Goal: Task Accomplishment & Management: Complete application form

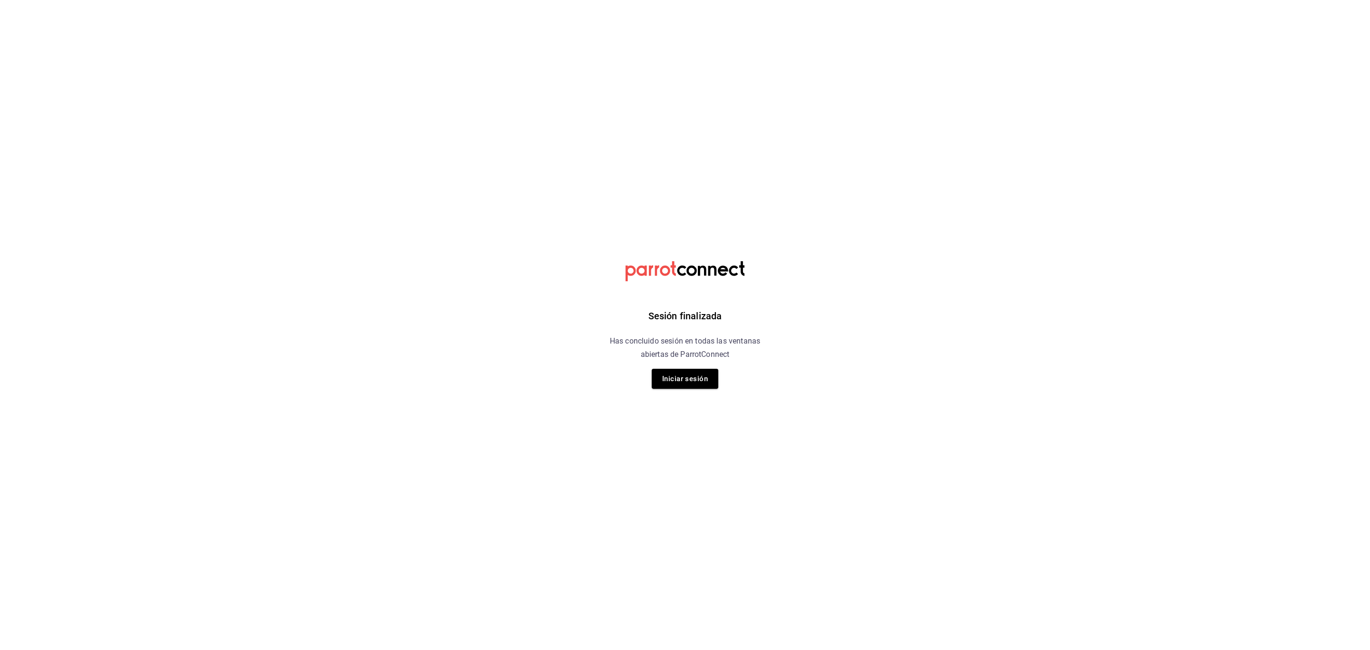
click at [694, 391] on div "Sesión finalizada Has concluido sesión en todas las ventanas abiertas de Parrot…" at bounding box center [685, 325] width 240 height 650
click at [698, 382] on button "Iniciar sesión" at bounding box center [685, 379] width 67 height 20
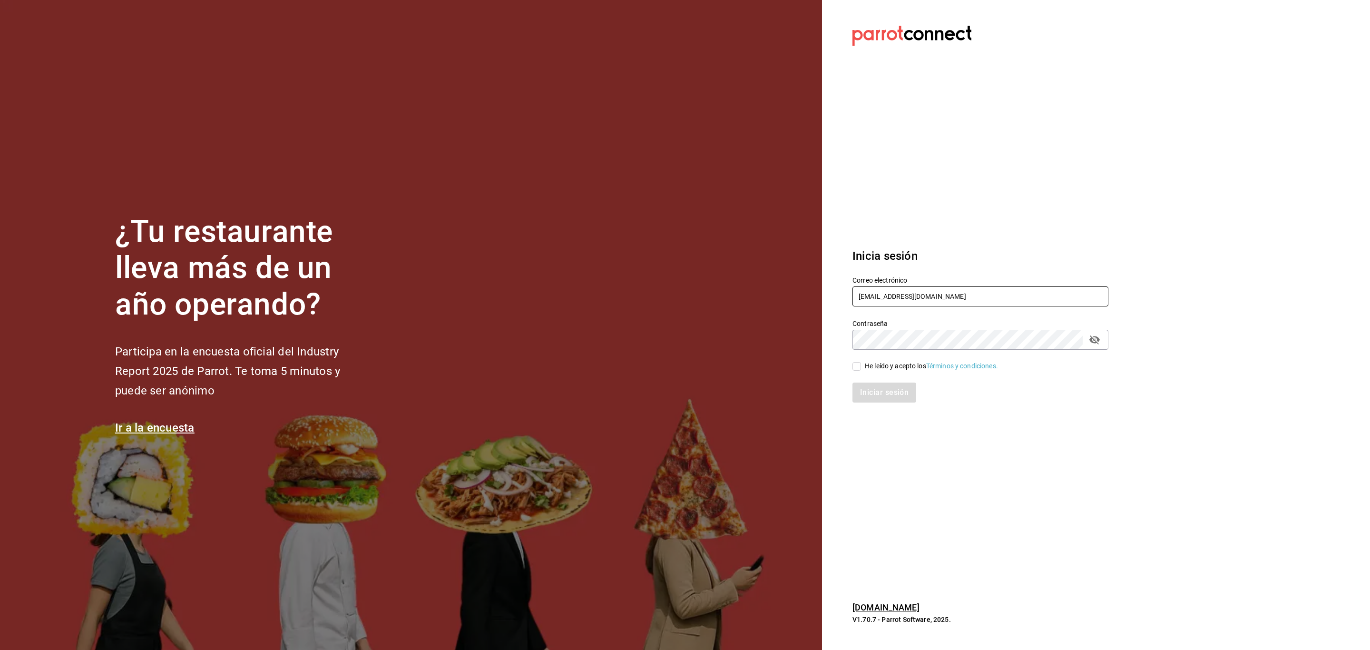
click at [1013, 294] on input "madacancun24@outlook.com" at bounding box center [980, 296] width 256 height 20
type input "rivekasam@gmail.com"
click at [858, 369] on input "He leído y acepto los Términos y condiciones." at bounding box center [856, 366] width 9 height 9
checkbox input "true"
click at [887, 400] on button "Iniciar sesión" at bounding box center [884, 392] width 65 height 20
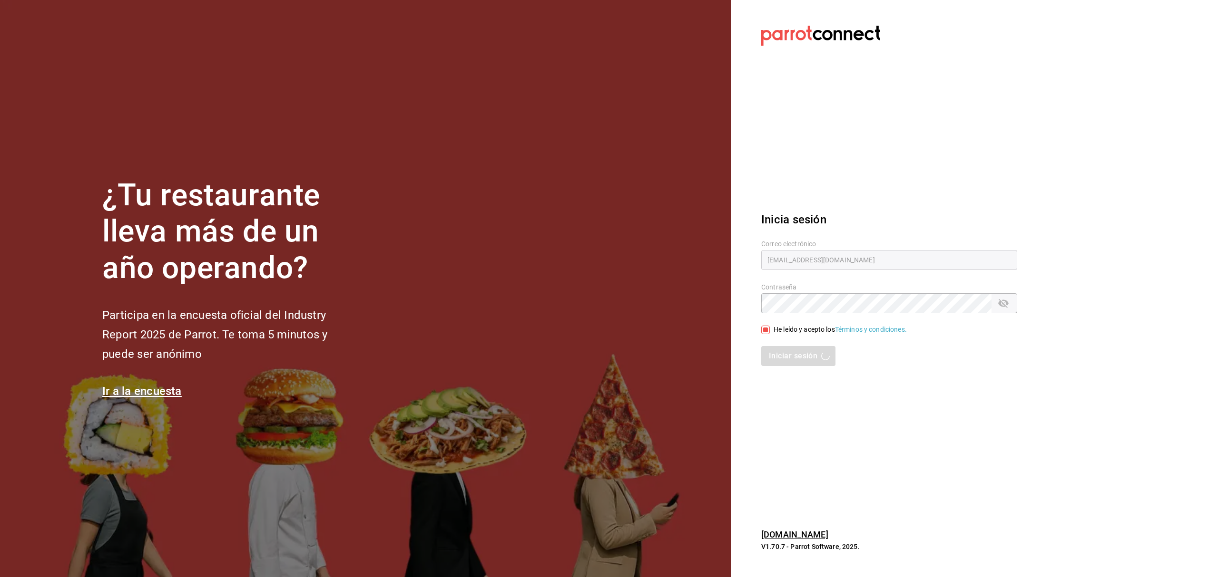
drag, startPoint x: 1344, startPoint y: 3, endPoint x: 772, endPoint y: 116, distance: 582.7
click at [772, 116] on section "Datos incorrectos. Verifica que tu Correo o Contraseña estén bien escritos. Ini…" at bounding box center [885, 288] width 309 height 577
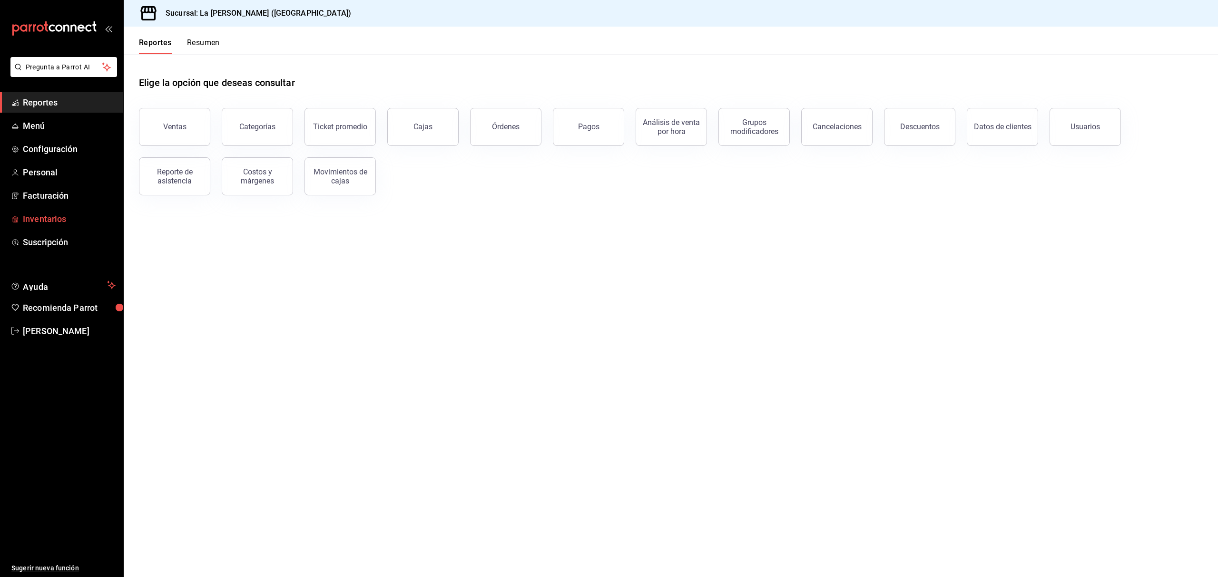
click at [42, 217] on span "Inventarios" at bounding box center [69, 219] width 93 height 13
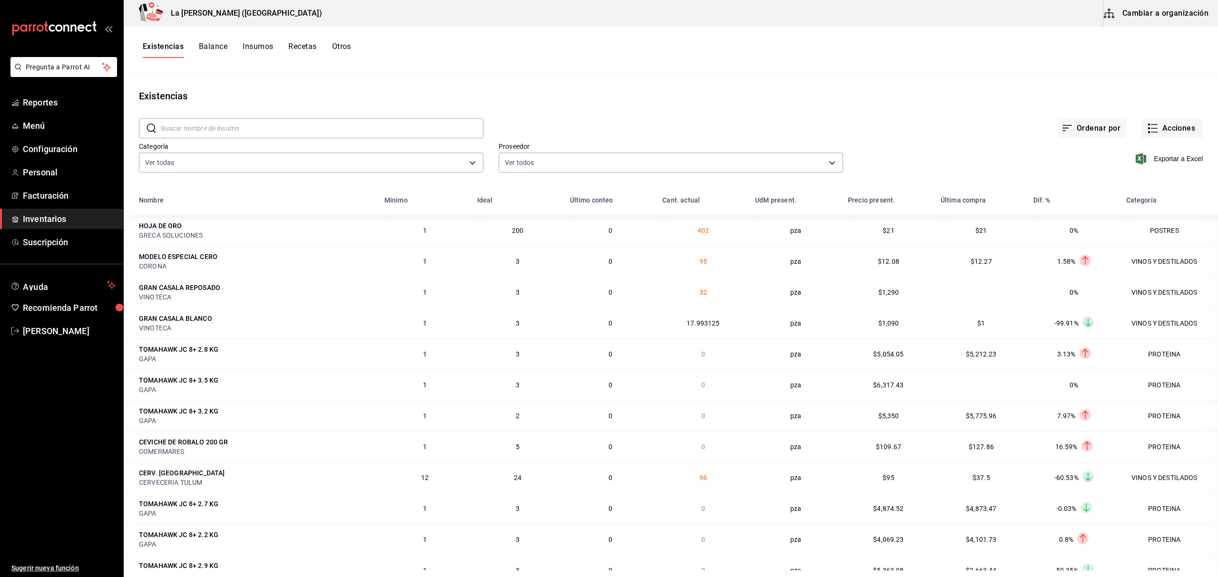
click at [59, 213] on span "Inventarios" at bounding box center [69, 219] width 93 height 13
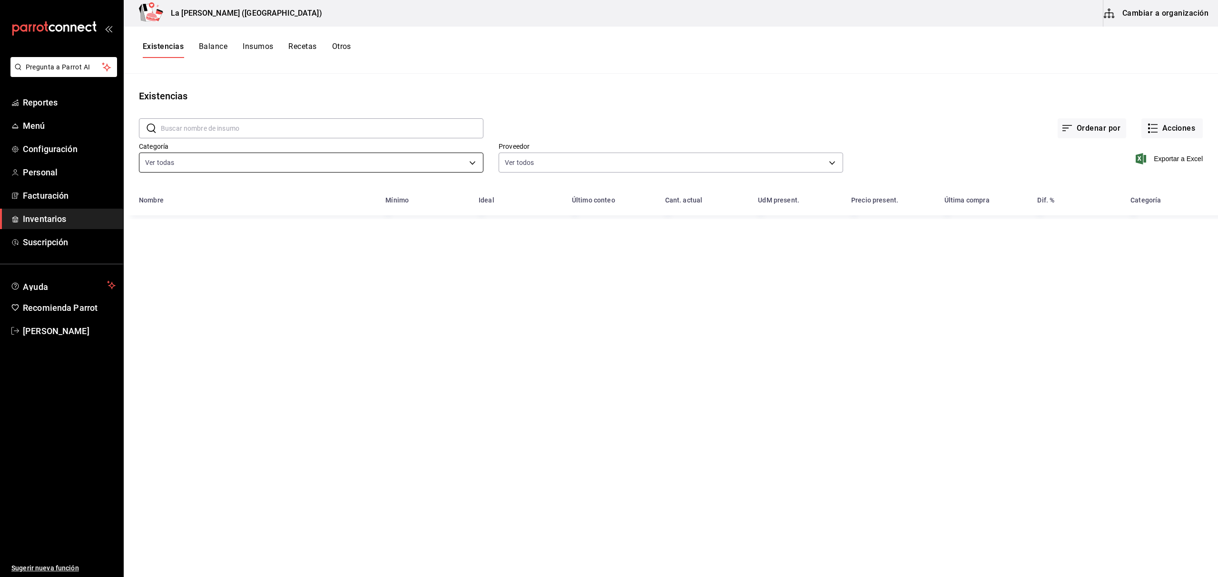
click at [200, 170] on body "Pregunta a Parrot AI Reportes Menú Configuración Personal Facturación Inventari…" at bounding box center [609, 285] width 1218 height 571
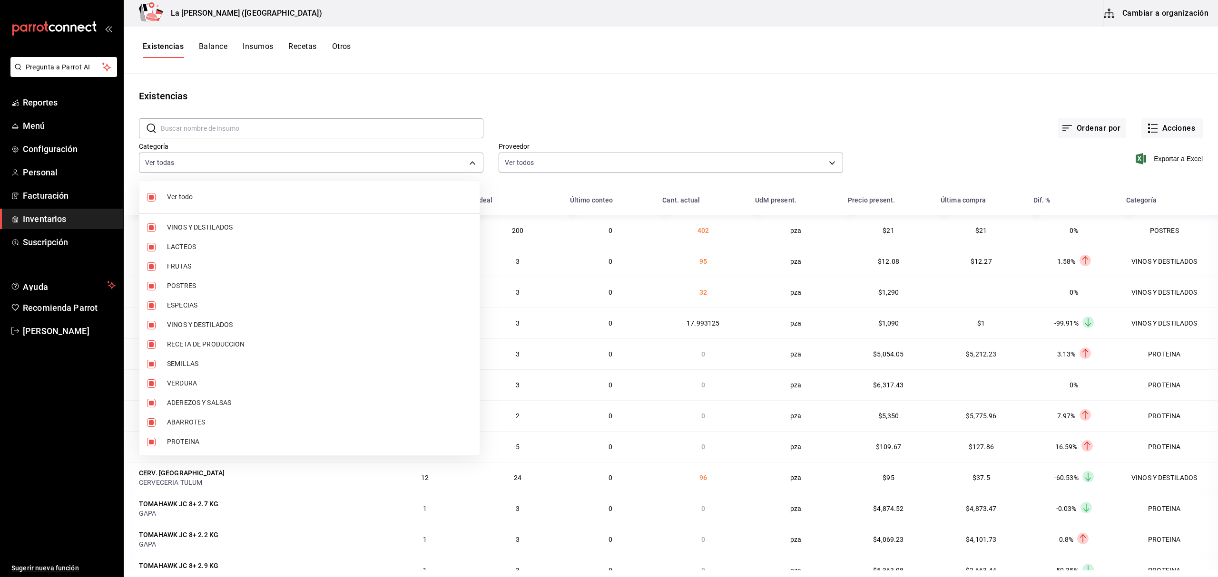
click at [156, 201] on label at bounding box center [153, 197] width 12 height 9
click at [156, 201] on input "checkbox" at bounding box center [151, 197] width 9 height 9
checkbox input "true"
type input "be0ce7a6-2660-4f84-b744-857dbbbd8cf4,a36e3bca-10a6-43db-a253-e8528f4586c4,75fe1…"
checkbox input "true"
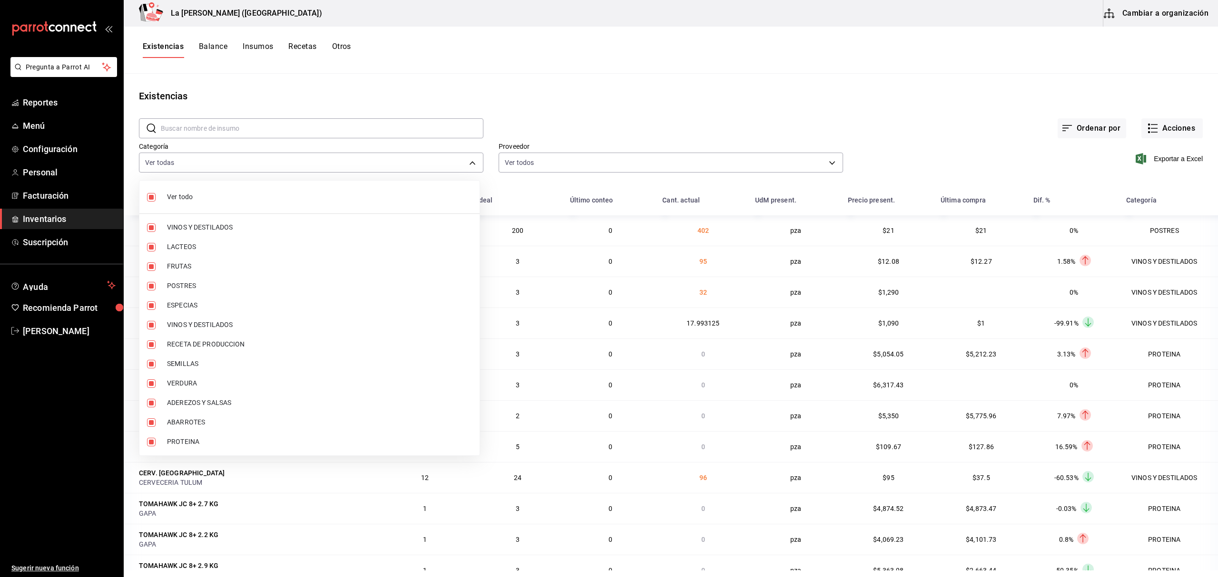
checkbox input "true"
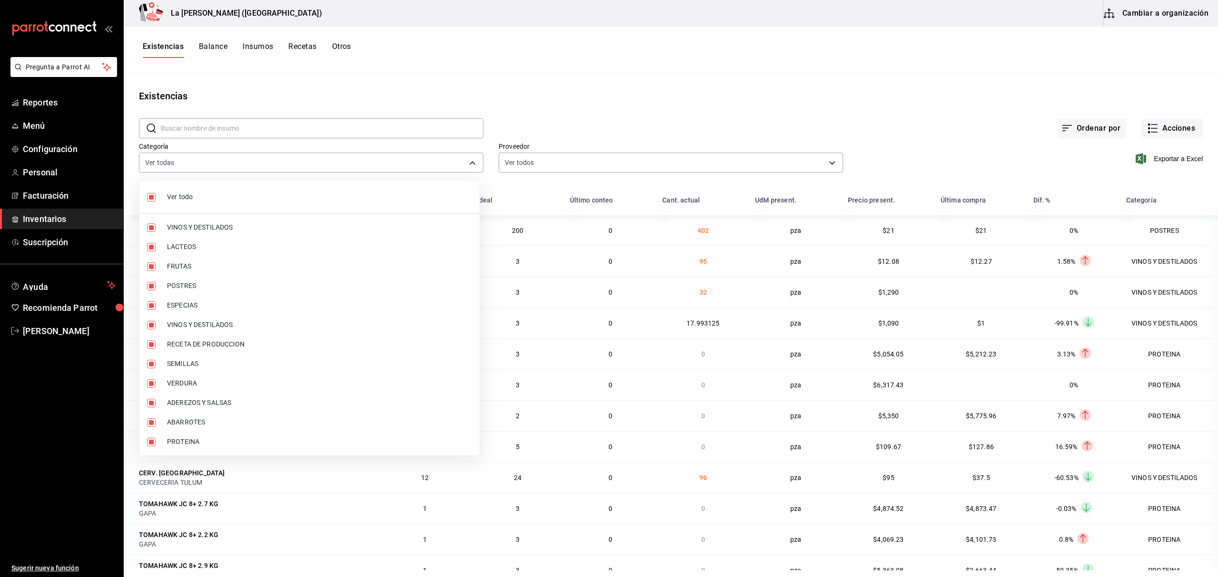
checkbox input "true"
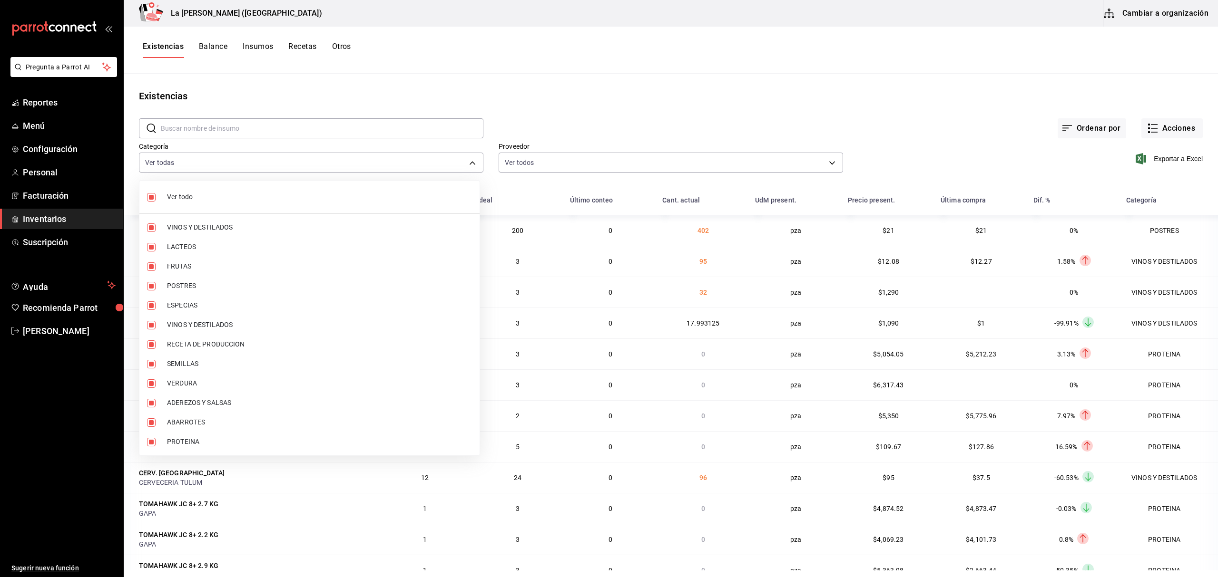
checkbox input "true"
click at [150, 200] on input "checkbox" at bounding box center [151, 197] width 9 height 9
checkbox input "false"
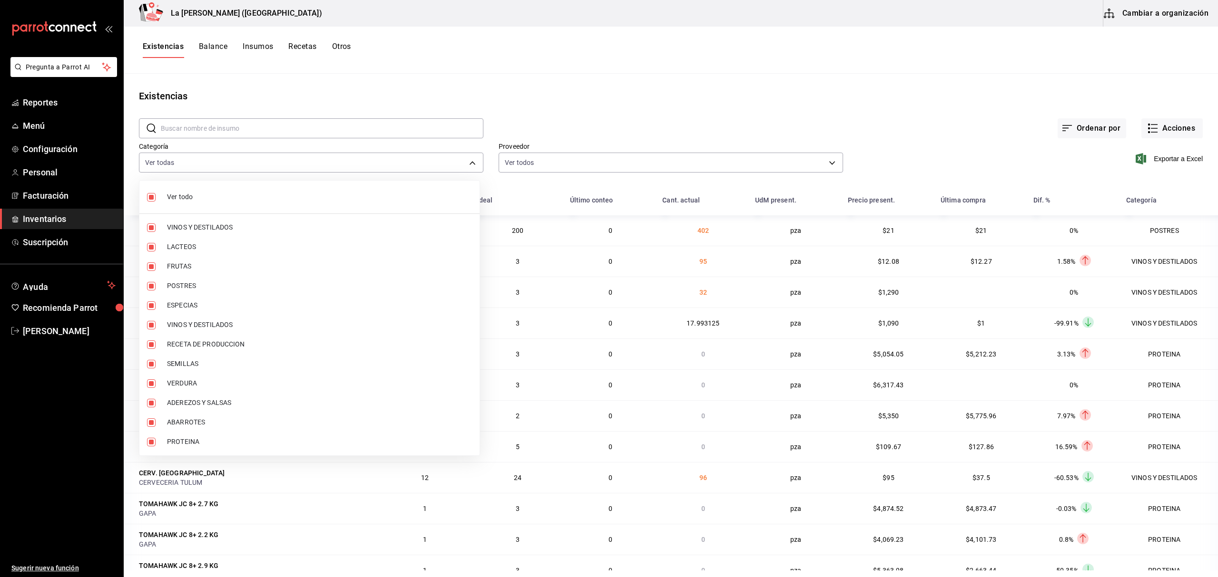
checkbox input "false"
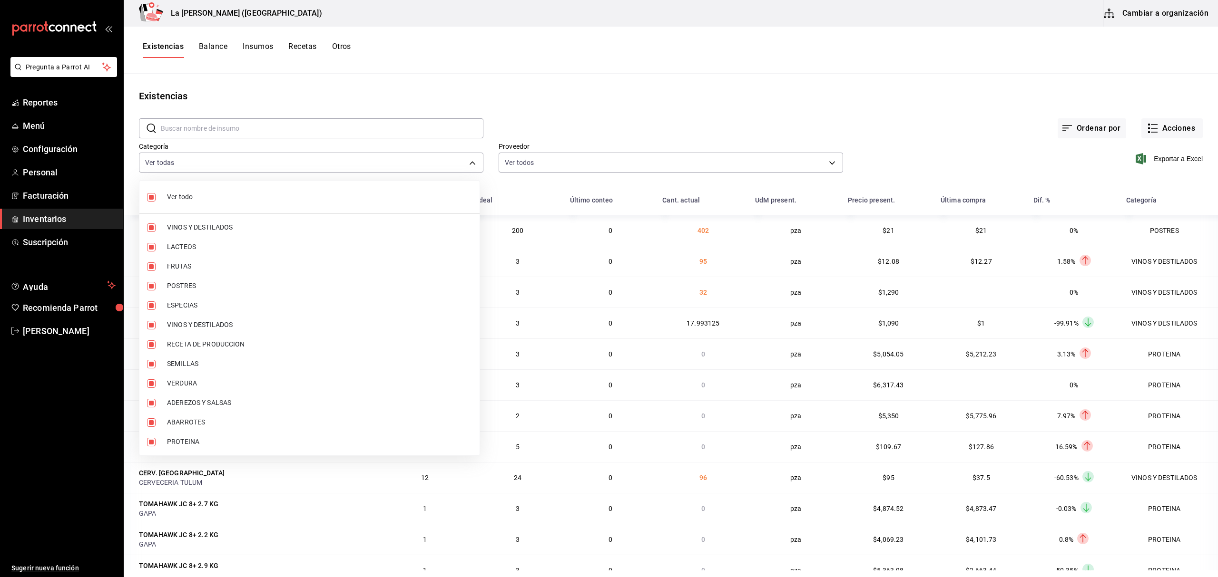
checkbox input "false"
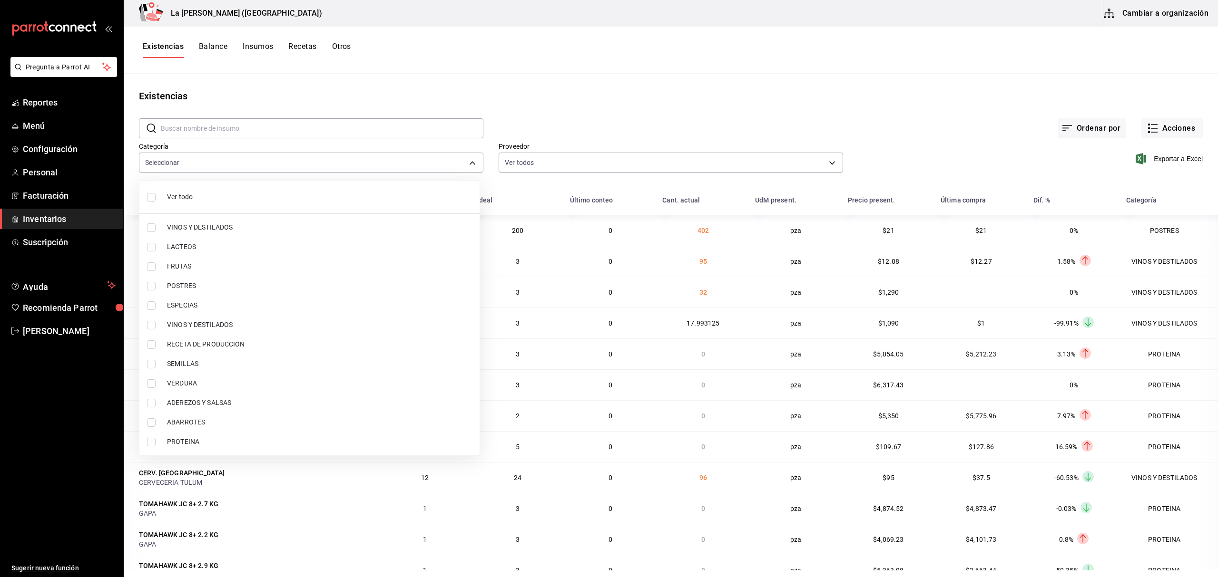
click at [152, 268] on input "checkbox" at bounding box center [151, 267] width 9 height 9
checkbox input "true"
click at [147, 279] on li "POSTRES" at bounding box center [309, 286] width 340 height 20
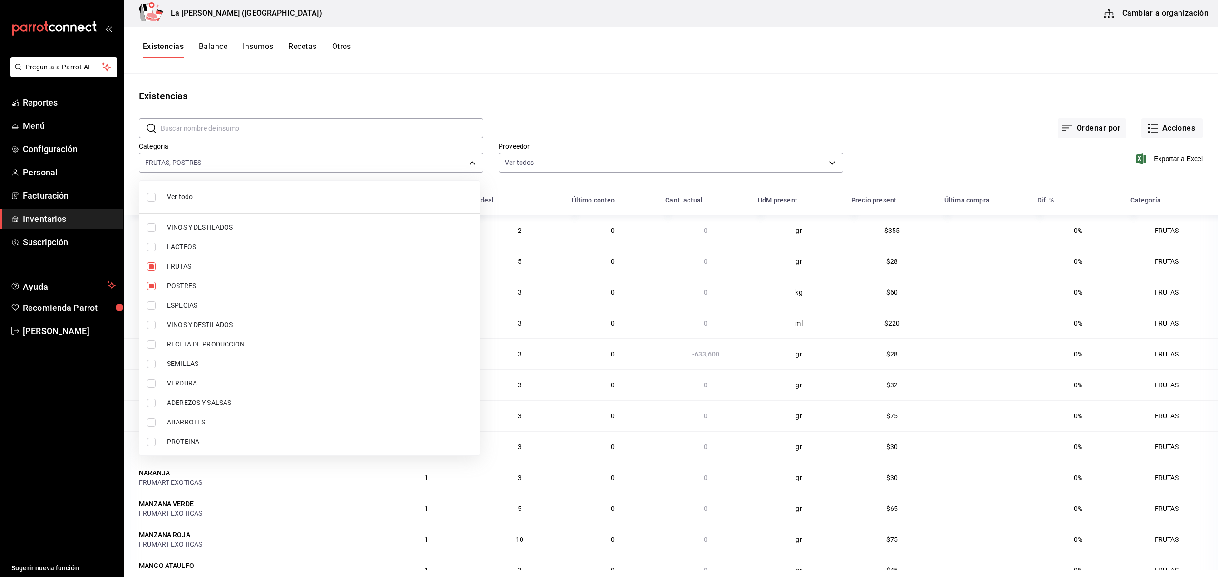
type input "75fe18fd-0990-48e5-aab6-d99f2b3ea603,300b8f87-2b59-439f-b980-3e97300322fa"
checkbox input "true"
click at [153, 262] on li "FRUTAS" at bounding box center [309, 267] width 340 height 20
type input "300b8f87-2b59-439f-b980-3e97300322fa"
checkbox input "false"
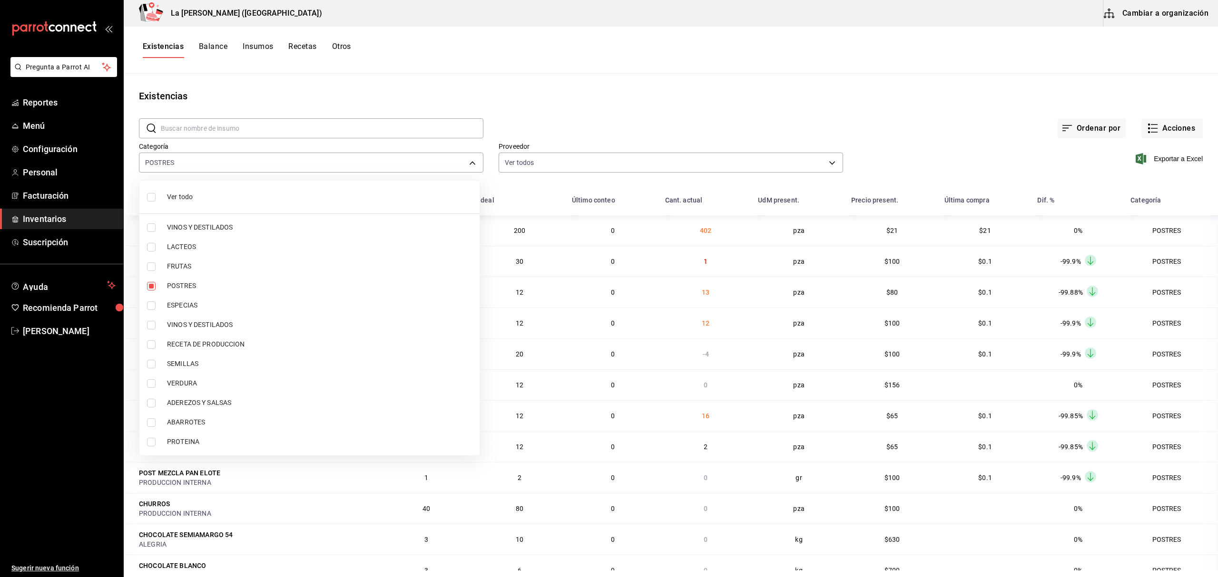
click at [149, 437] on li "PROTEINA" at bounding box center [309, 442] width 340 height 20
type input "300b8f87-2b59-439f-b980-3e97300322fa,89020659-a685-42c8-84d5-b1543ef933a3"
checkbox input "true"
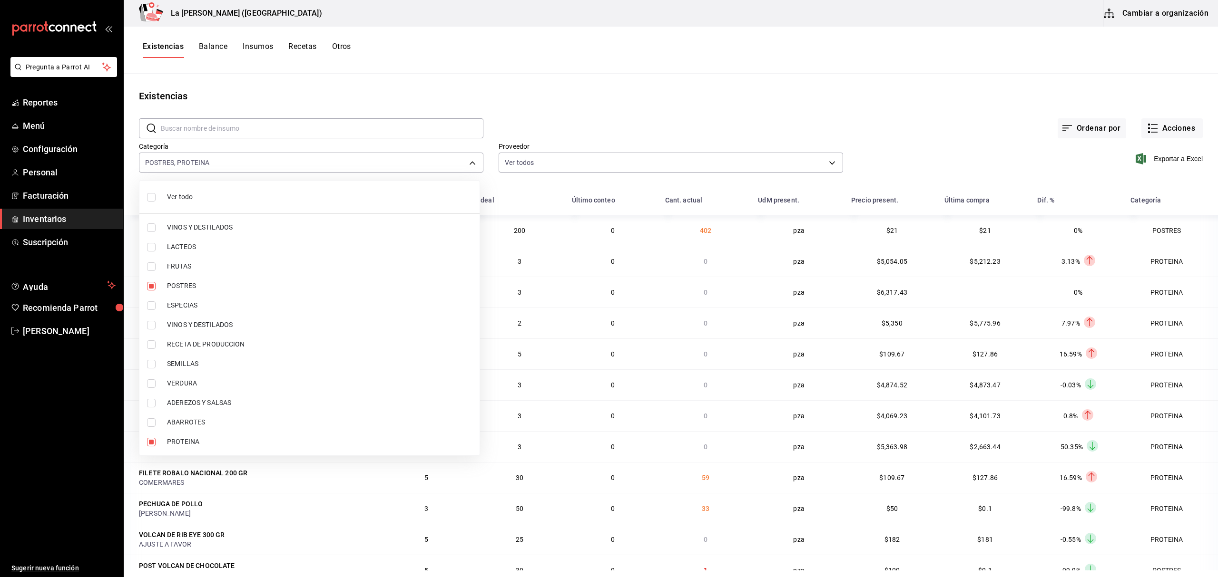
click at [524, 91] on div at bounding box center [609, 288] width 1218 height 577
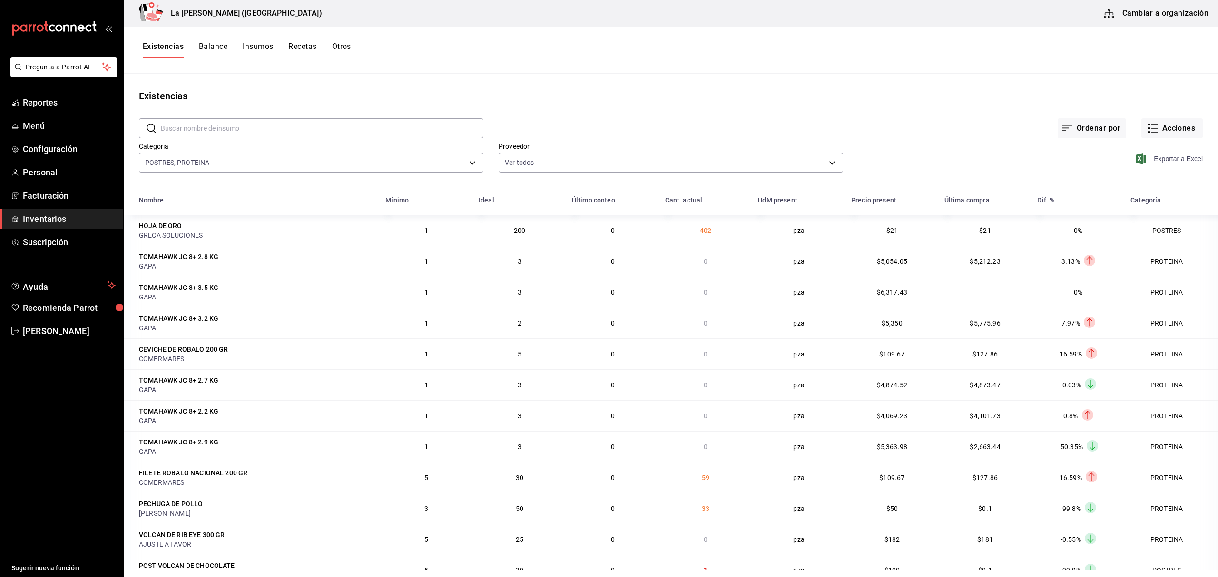
click at [1170, 163] on span "Exportar a Excel" at bounding box center [1169, 158] width 65 height 11
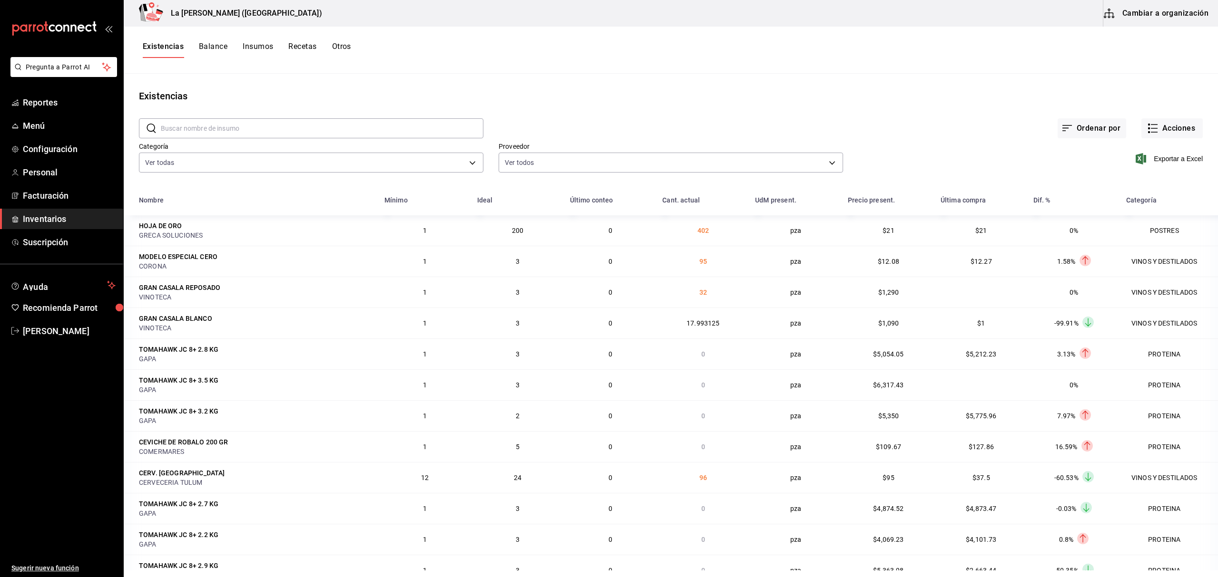
click at [54, 219] on span "Inventarios" at bounding box center [69, 219] width 93 height 13
click at [1174, 117] on div "Ordenar por Acciones" at bounding box center [842, 120] width 719 height 35
click at [1178, 130] on button "Acciones" at bounding box center [1171, 128] width 61 height 20
click at [1153, 176] on li "Compra" at bounding box center [1161, 179] width 95 height 25
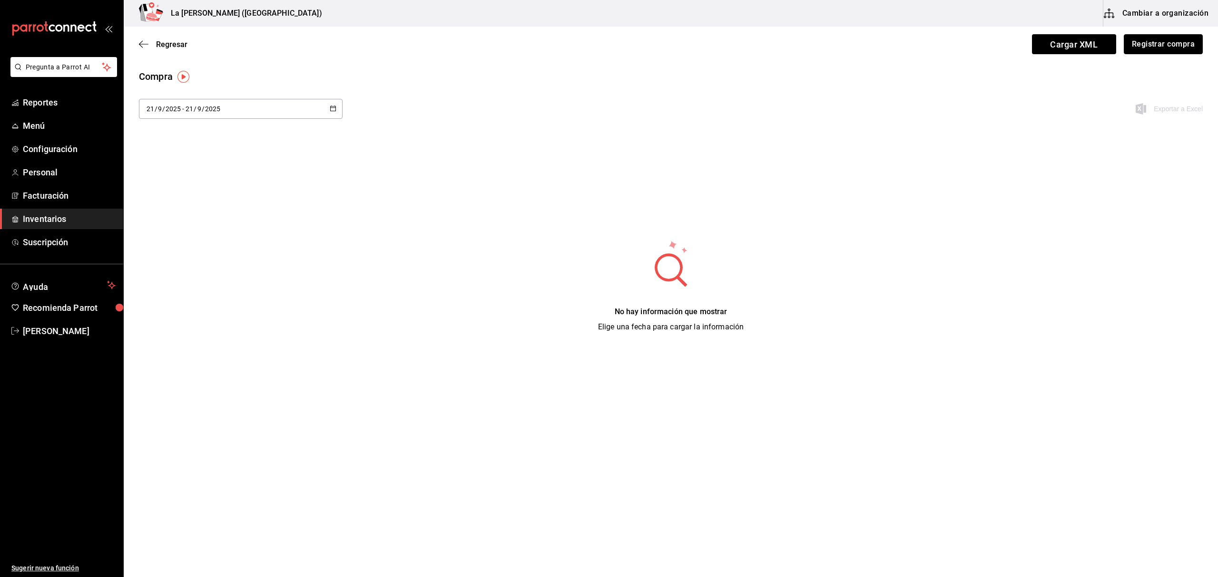
click at [1161, 52] on button "Registrar compra" at bounding box center [1163, 44] width 79 height 20
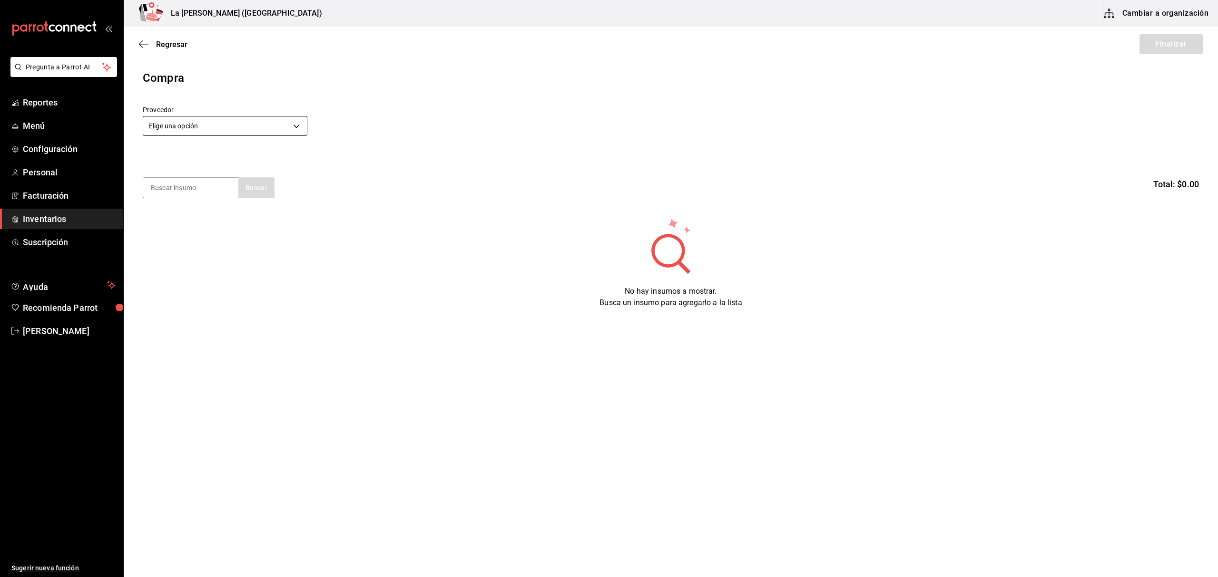
click at [225, 130] on body "Pregunta a Parrot AI Reportes Menú Configuración Personal Facturación Inventari…" at bounding box center [609, 262] width 1218 height 524
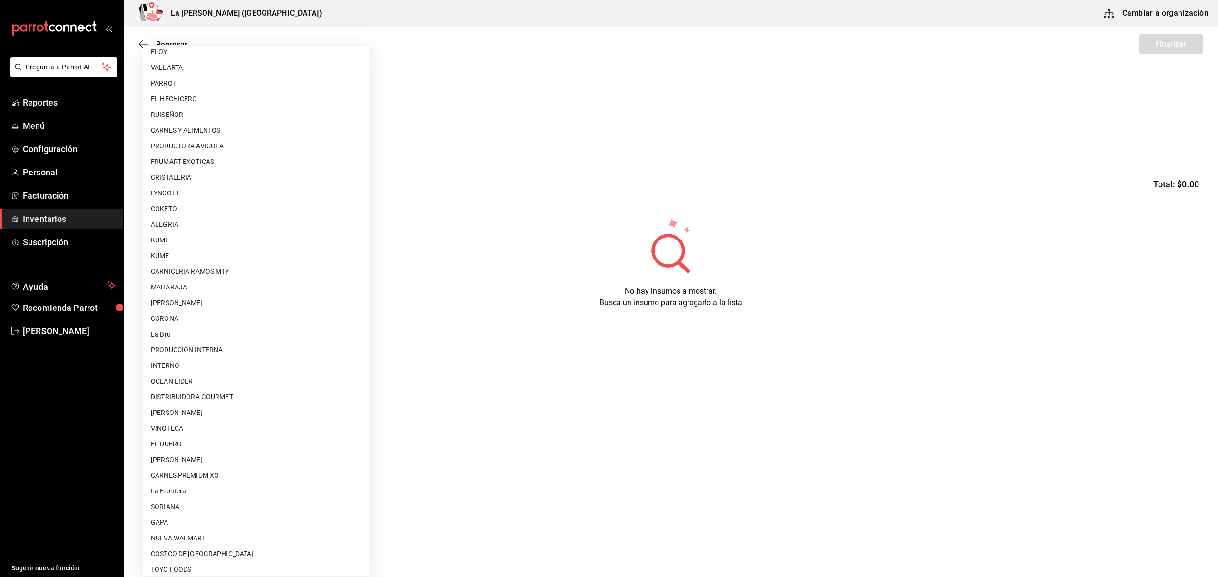
scroll to position [528, 0]
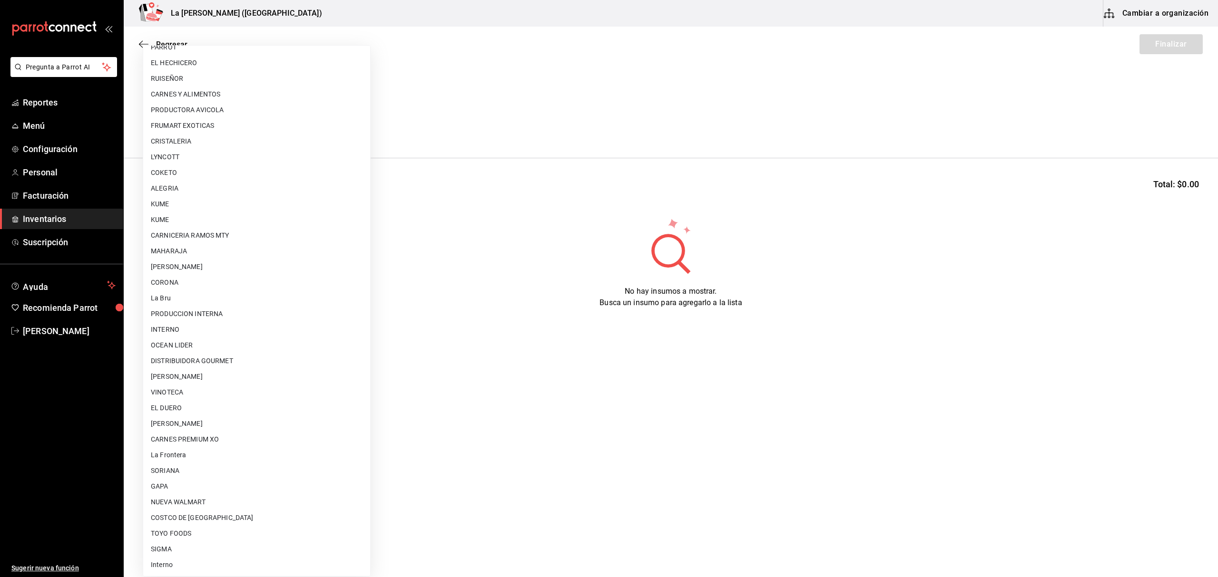
click at [204, 310] on li "PRODUCCION INTERNA" at bounding box center [256, 314] width 227 height 16
type input "87994001-4809-4af2-bb25-541b74e25a5c"
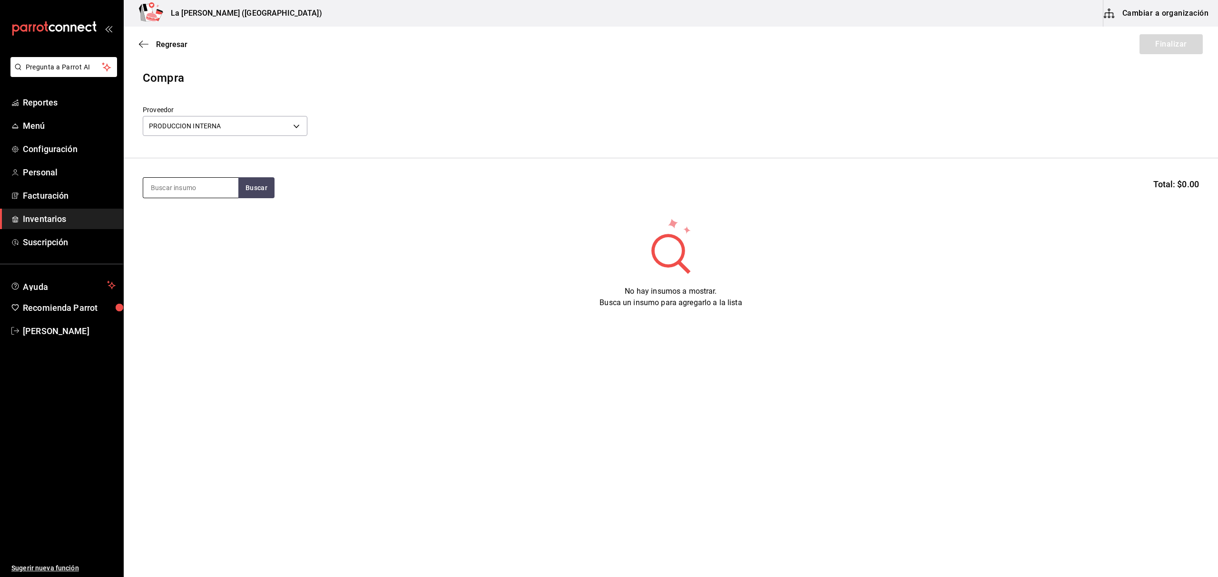
click at [190, 186] on input at bounding box center [190, 188] width 95 height 20
type input "limon"
click at [189, 221] on div "POST MOSTACHON DE LIMON" at bounding box center [191, 221] width 80 height 23
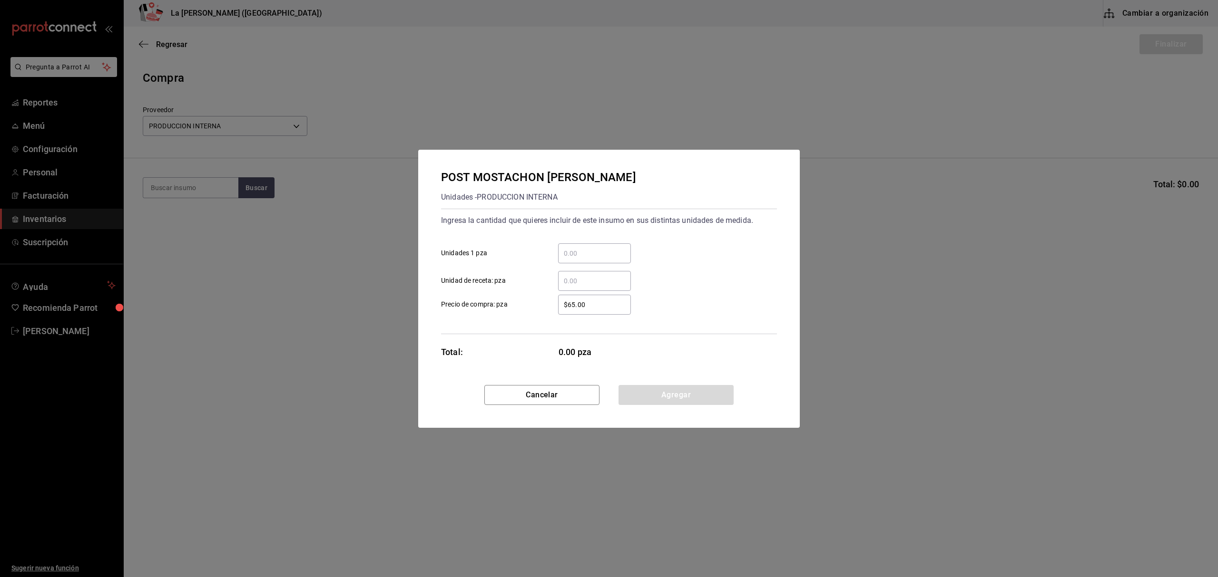
click at [575, 260] on div "​" at bounding box center [594, 254] width 73 height 20
click at [575, 259] on input "​ Unidades 1 pza" at bounding box center [594, 253] width 73 height 11
type input "12"
type input "$0.1"
click button "Agregar" at bounding box center [675, 395] width 115 height 20
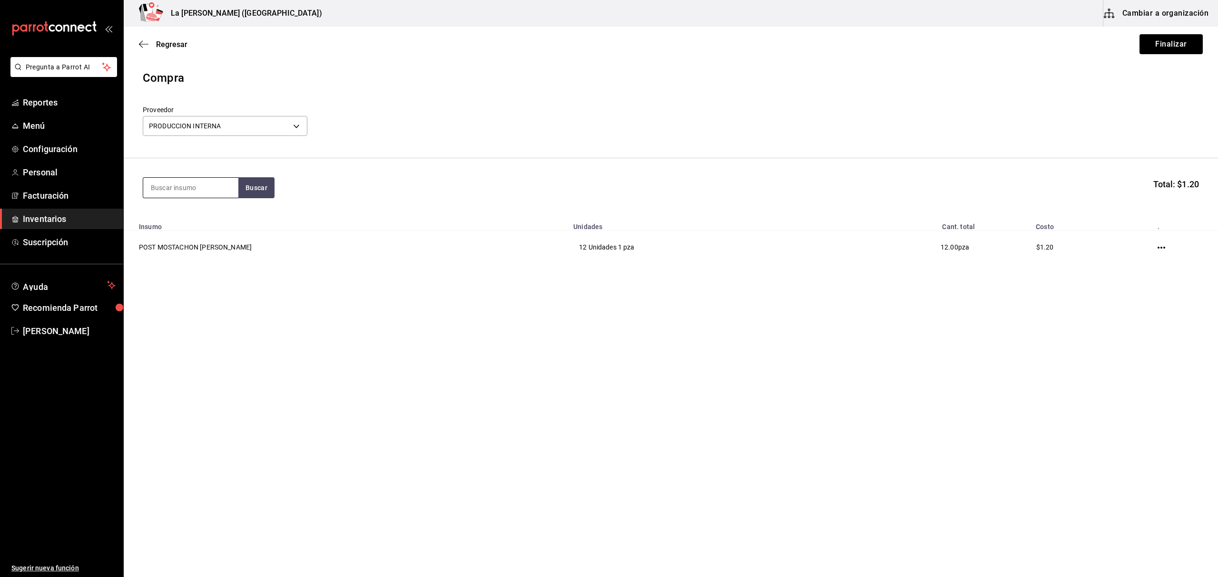
click at [221, 188] on input at bounding box center [190, 188] width 95 height 20
type input "ELOTE"
click at [164, 223] on div "Piezas - PRODUCCION INTERNA" at bounding box center [191, 231] width 80 height 20
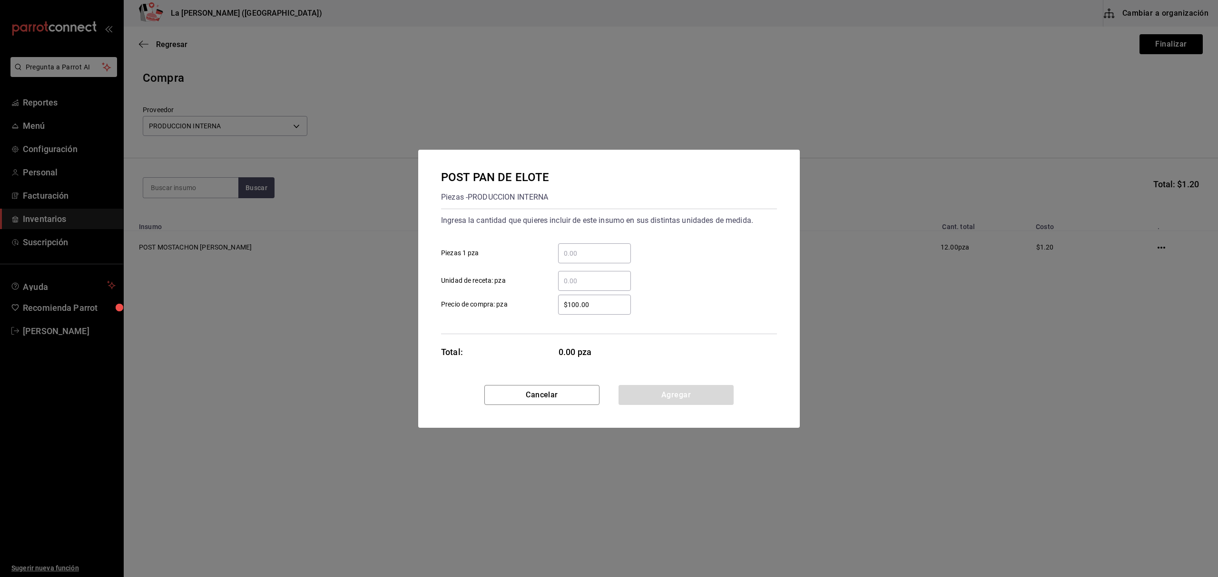
click at [596, 244] on div "​" at bounding box center [594, 254] width 73 height 20
click at [596, 248] on input "​ Piezas 1 pza" at bounding box center [594, 253] width 73 height 11
type input "10"
type input "$0.1"
click button "Agregar" at bounding box center [675, 395] width 115 height 20
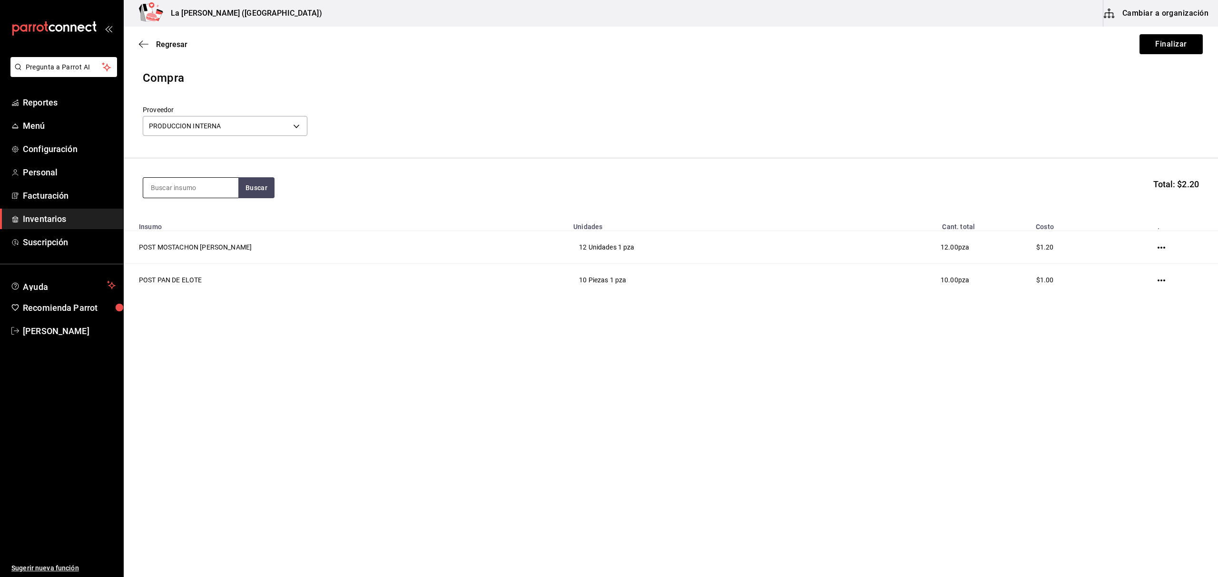
click at [204, 193] on input at bounding box center [190, 188] width 95 height 20
type input "ZANA"
click at [185, 226] on div "POST PASTEL DE ZANAHORIA" at bounding box center [191, 221] width 80 height 23
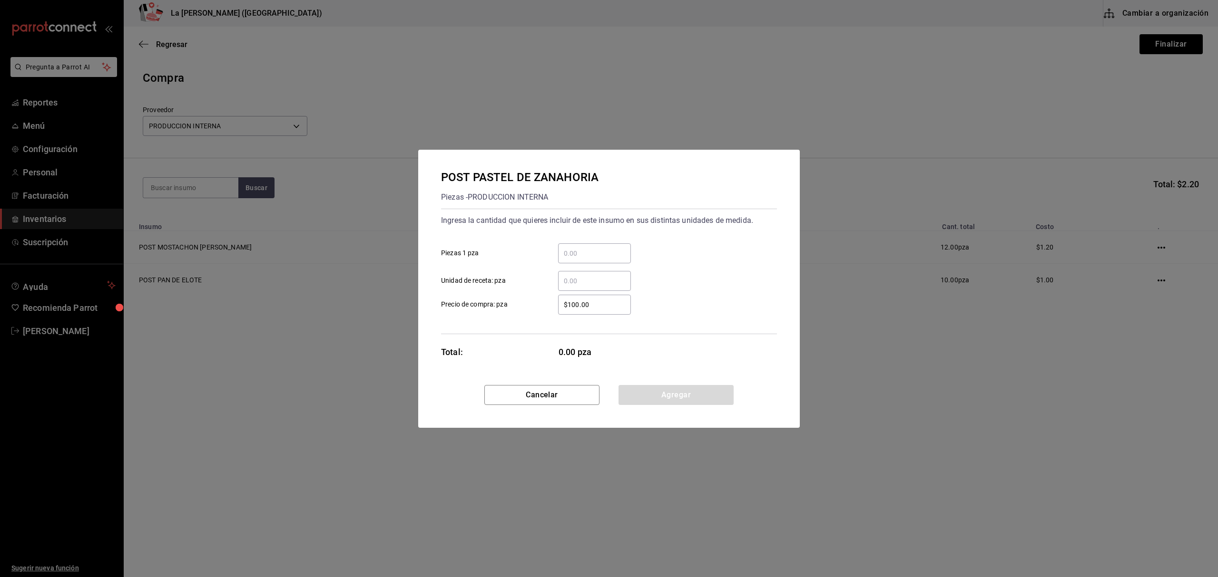
click at [585, 251] on input "​ Piezas 1 pza" at bounding box center [594, 253] width 73 height 11
type input "12"
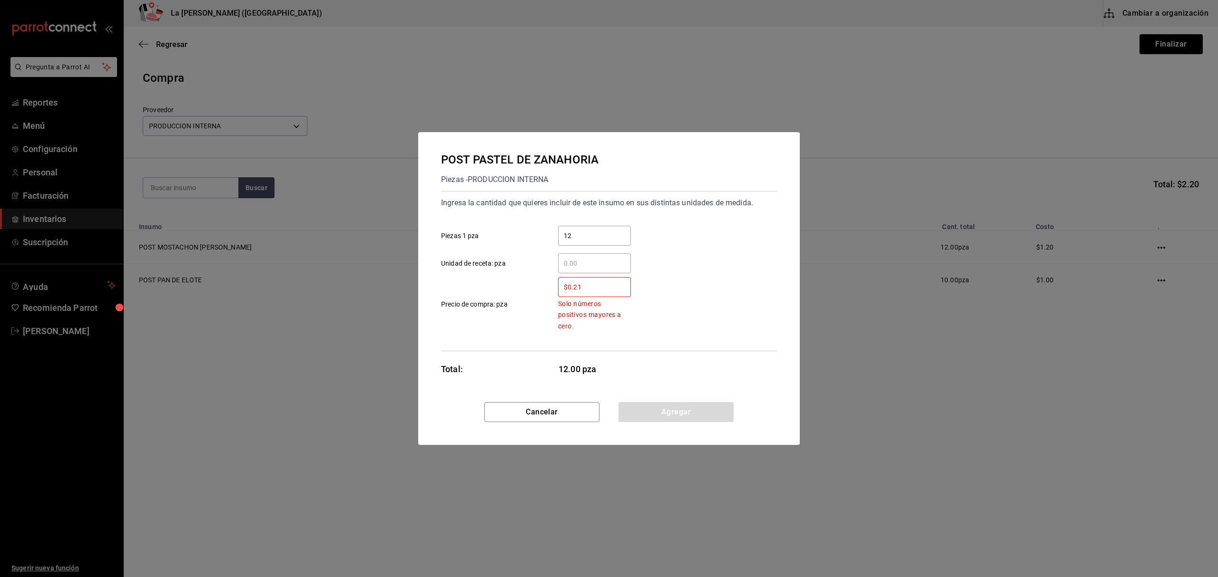
type input "$0.21"
type input "$0.1"
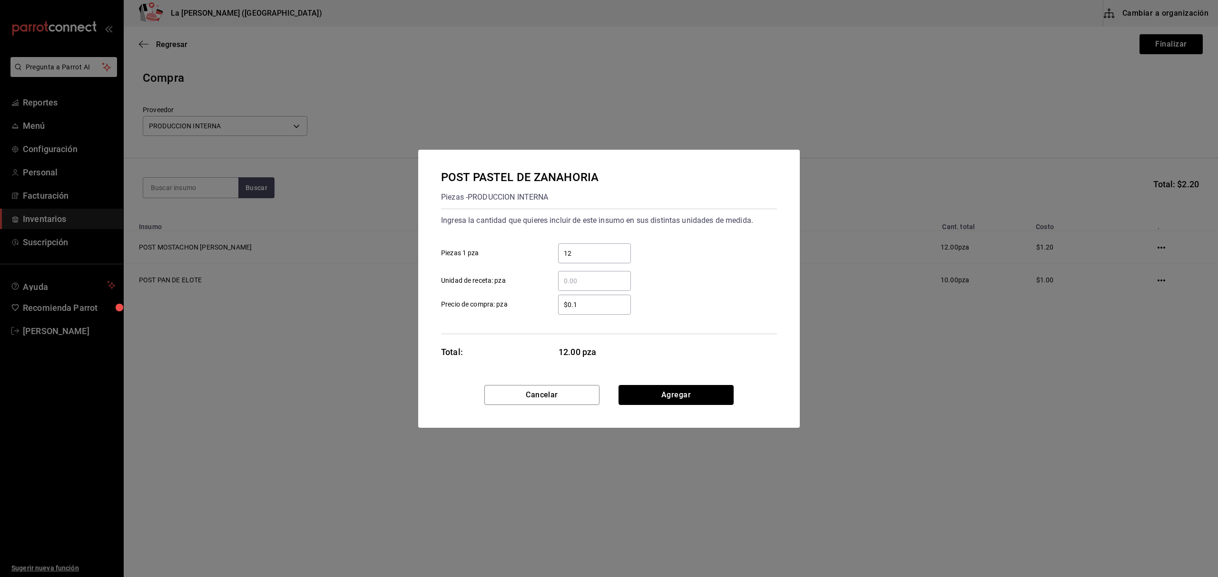
click button "Agregar" at bounding box center [675, 395] width 115 height 20
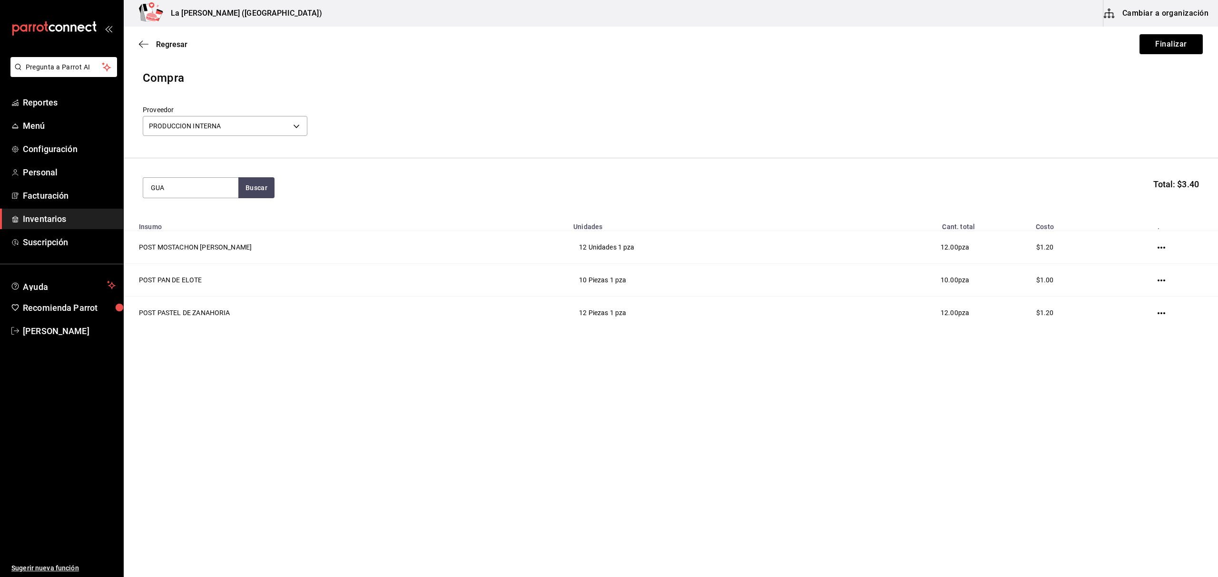
type input "GUA"
click at [159, 228] on div "POST PAY DE GUAYABA" at bounding box center [191, 221] width 80 height 23
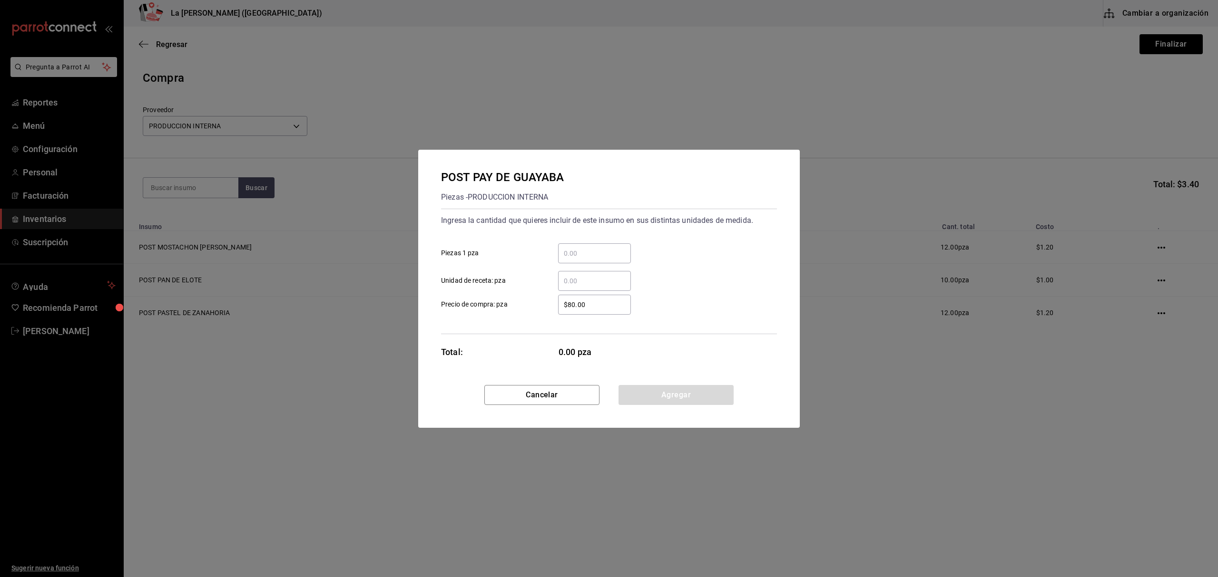
click at [602, 248] on input "​ Piezas 1 pza" at bounding box center [594, 253] width 73 height 11
type input "12"
type input "$0.1"
click button "Agregar" at bounding box center [675, 395] width 115 height 20
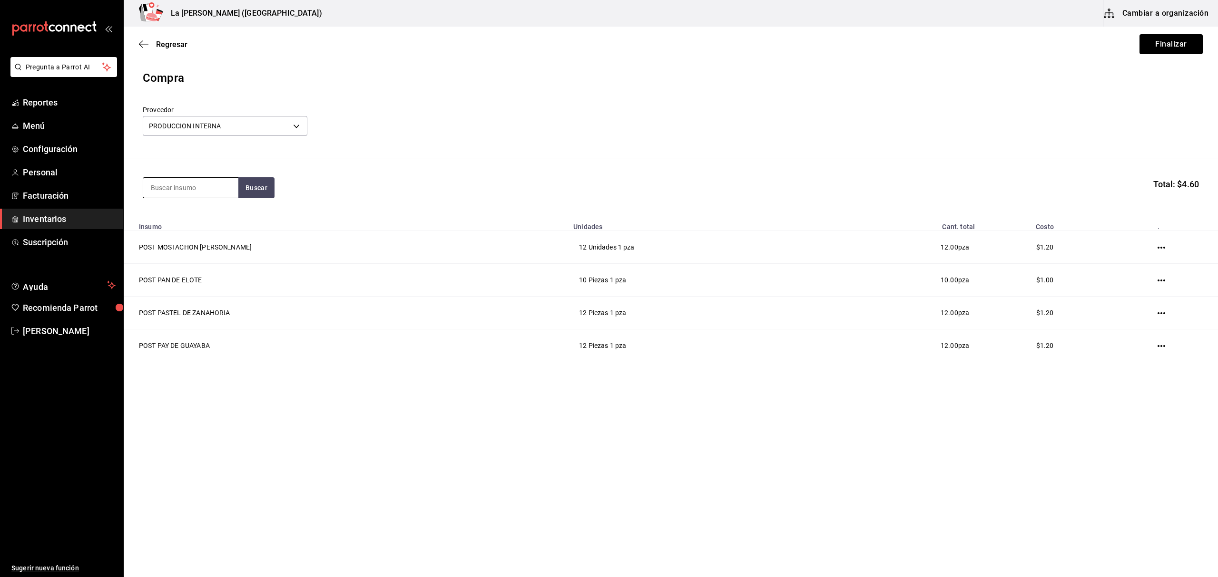
drag, startPoint x: 202, startPoint y: 193, endPoint x: 205, endPoint y: 189, distance: 5.7
click at [203, 192] on input at bounding box center [190, 188] width 95 height 20
type input "CHOC"
click at [185, 238] on div "Piezas - PRODUCCION INTERNA" at bounding box center [191, 243] width 80 height 20
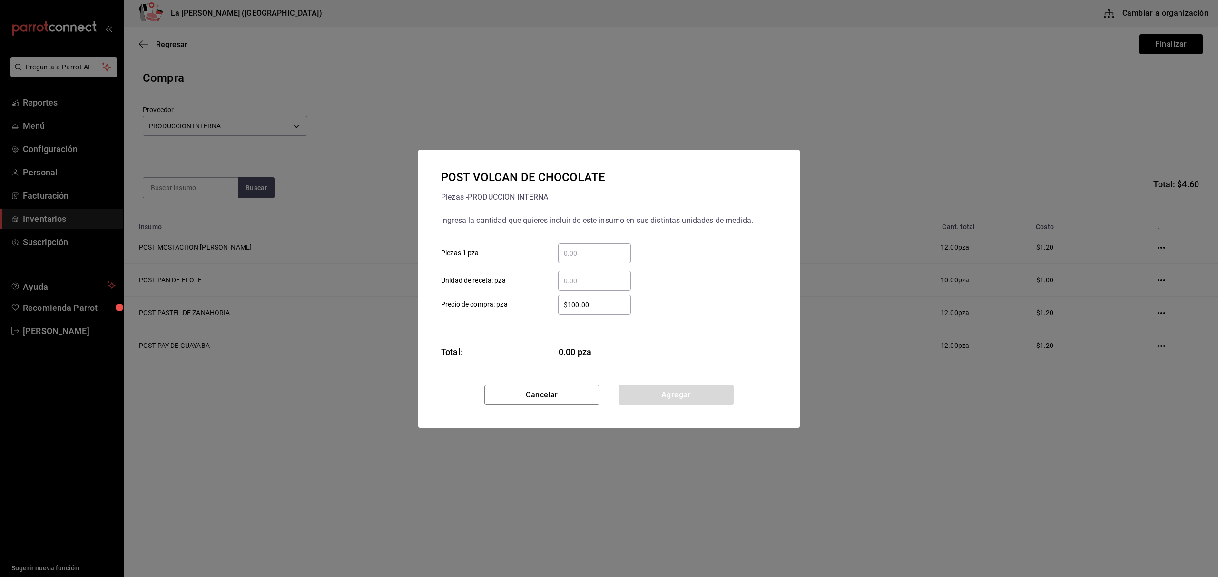
click at [614, 249] on input "​ Piezas 1 pza" at bounding box center [594, 253] width 73 height 11
type input "10"
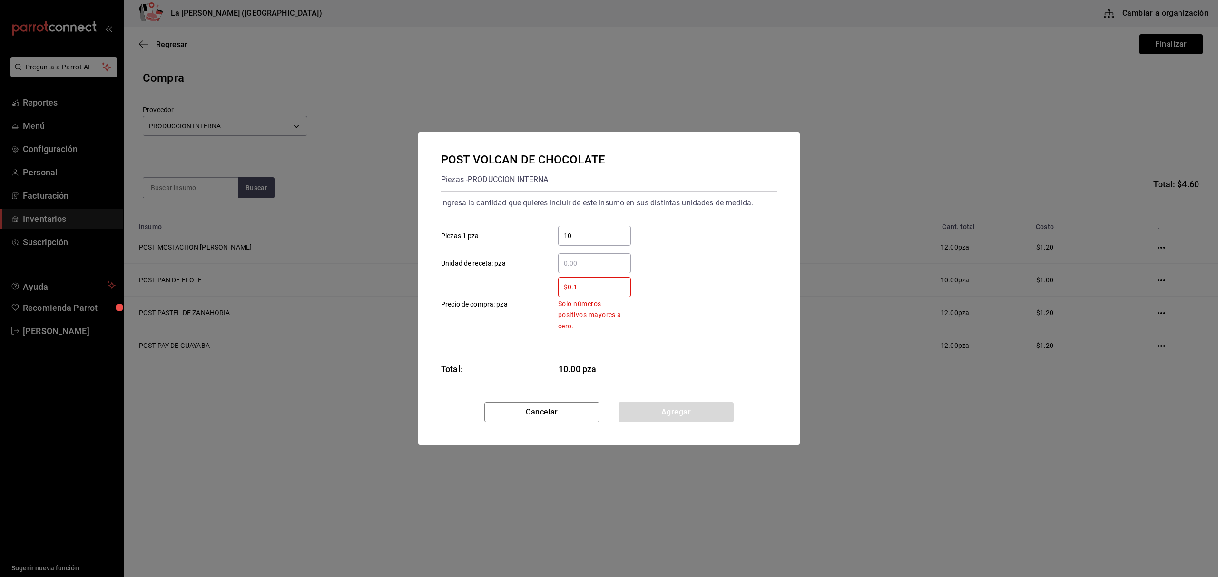
type input "$0.1"
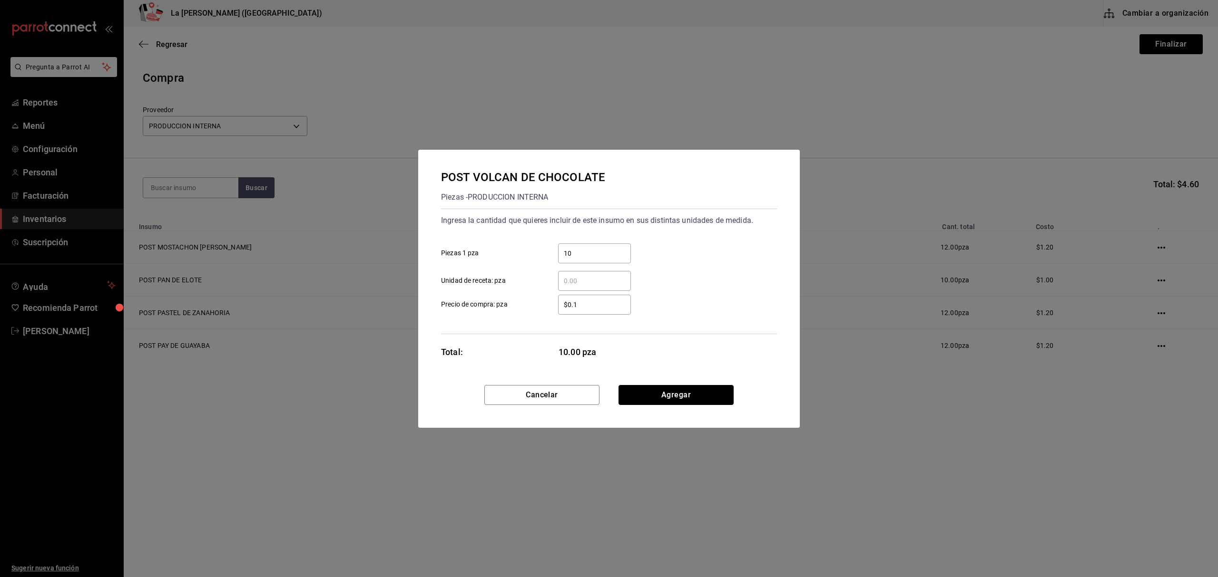
click button "Agregar" at bounding box center [675, 395] width 115 height 20
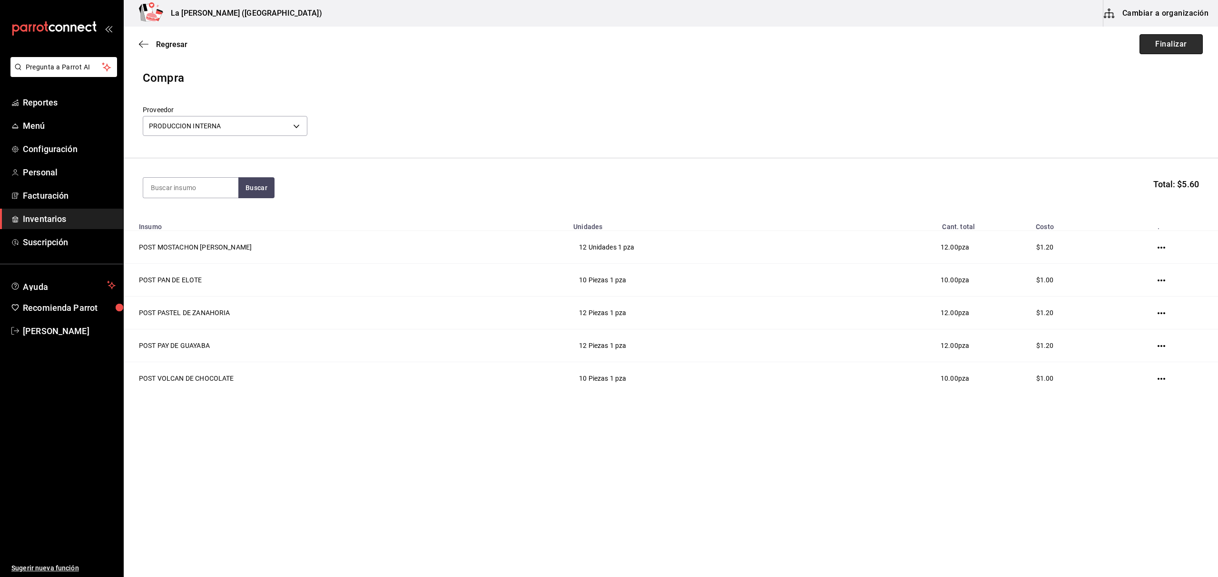
click at [1178, 47] on button "Finalizar" at bounding box center [1170, 44] width 63 height 20
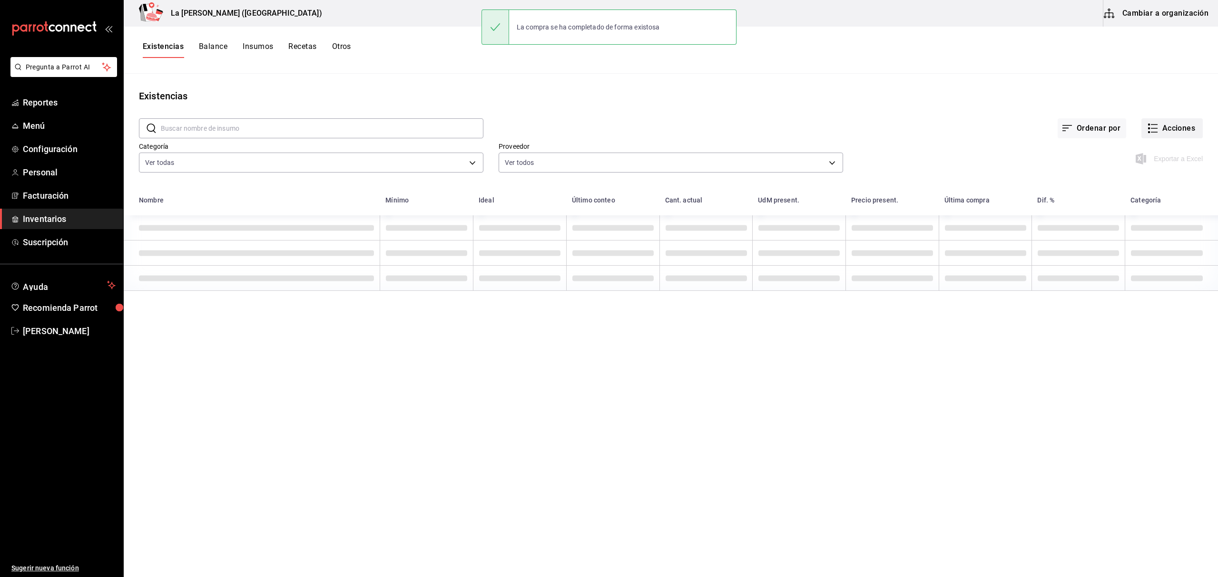
click at [1175, 125] on button "Acciones" at bounding box center [1171, 128] width 61 height 20
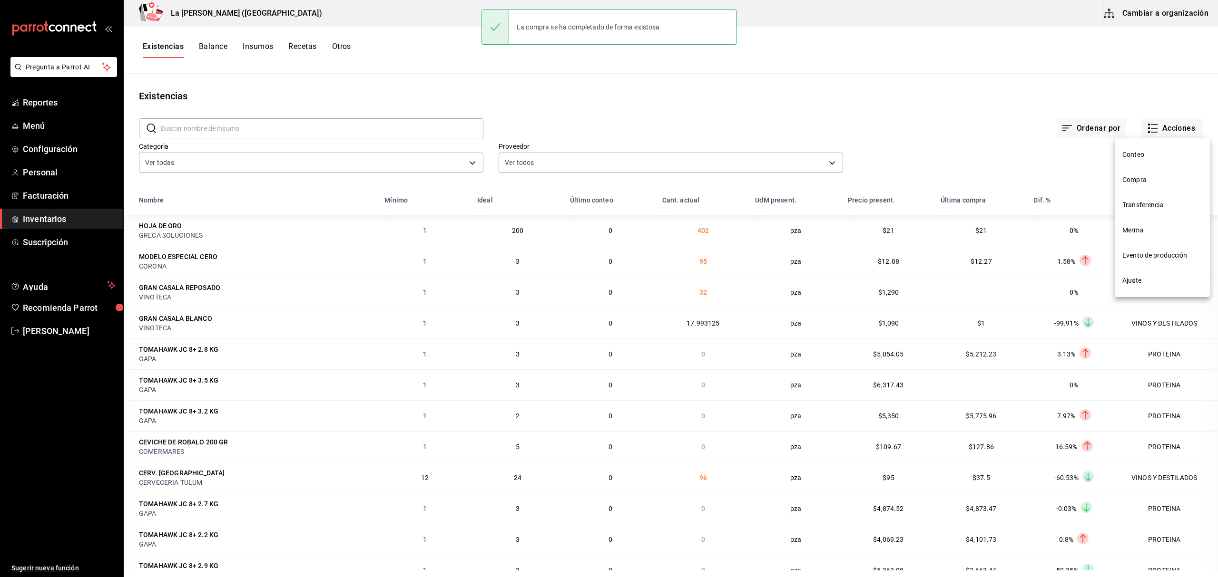
click at [1157, 183] on span "Compra" at bounding box center [1162, 180] width 80 height 10
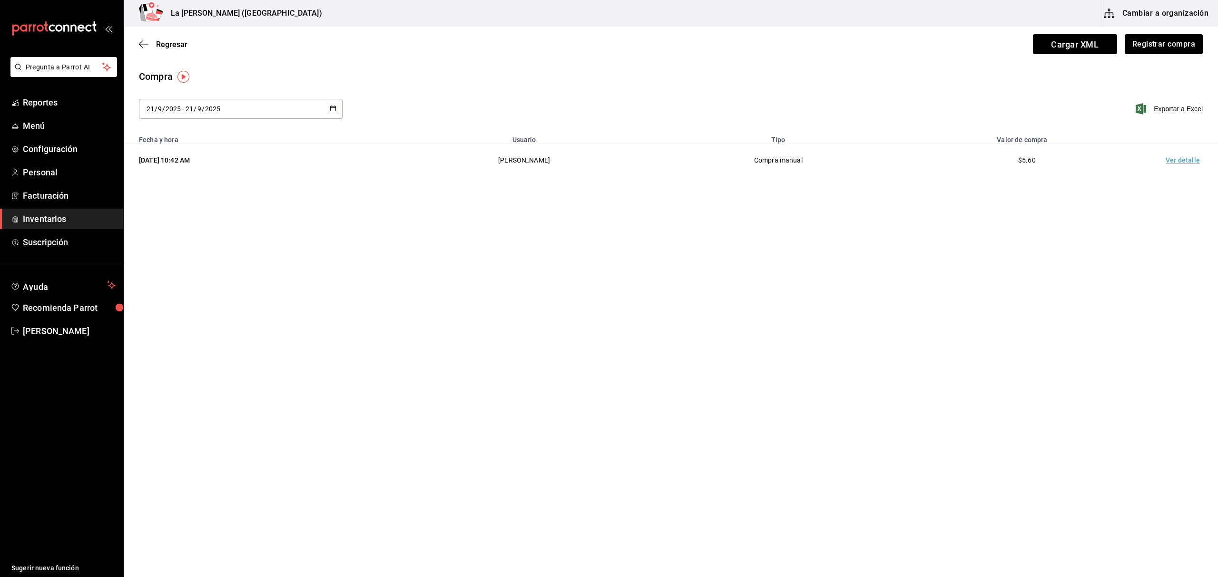
click at [1182, 163] on td "Ver detalle" at bounding box center [1184, 160] width 67 height 33
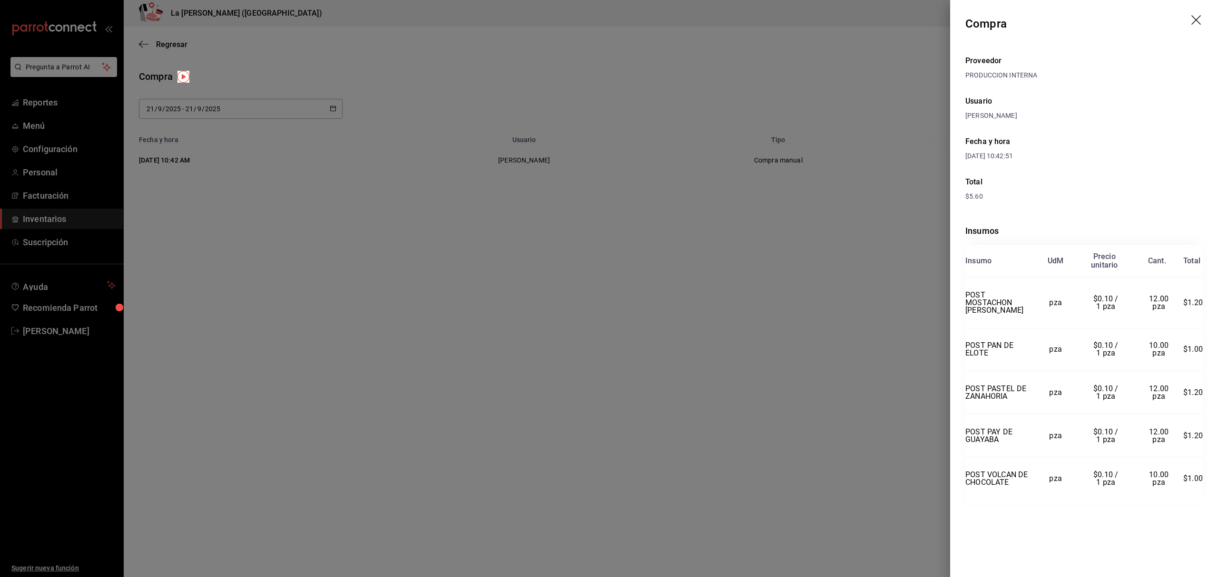
click at [488, 118] on div at bounding box center [609, 288] width 1218 height 577
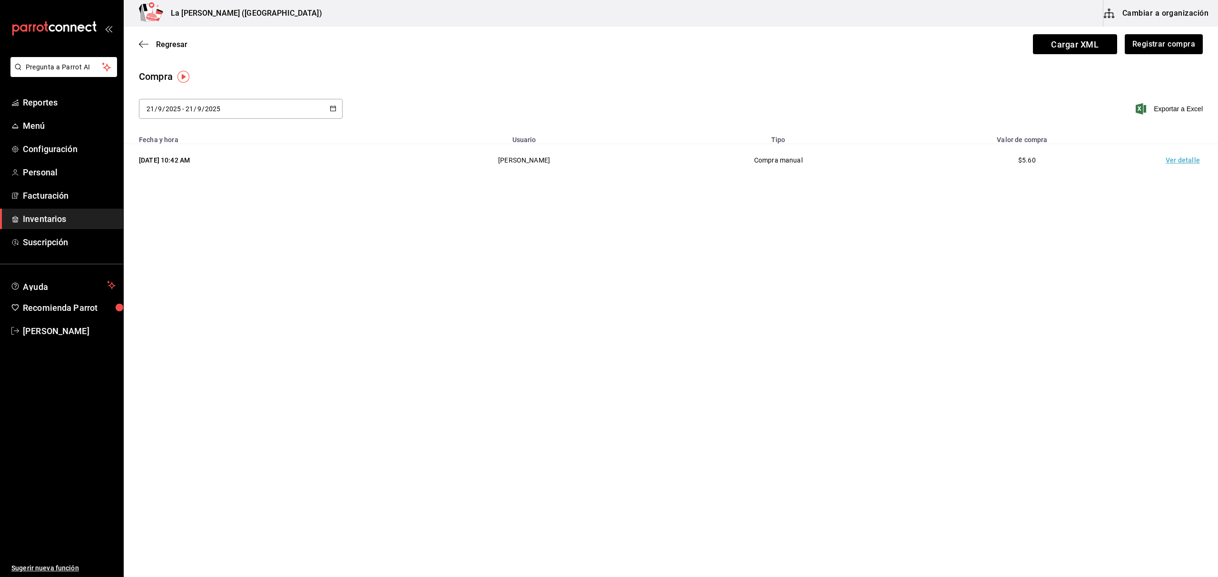
click at [54, 220] on span "Inventarios" at bounding box center [69, 219] width 93 height 13
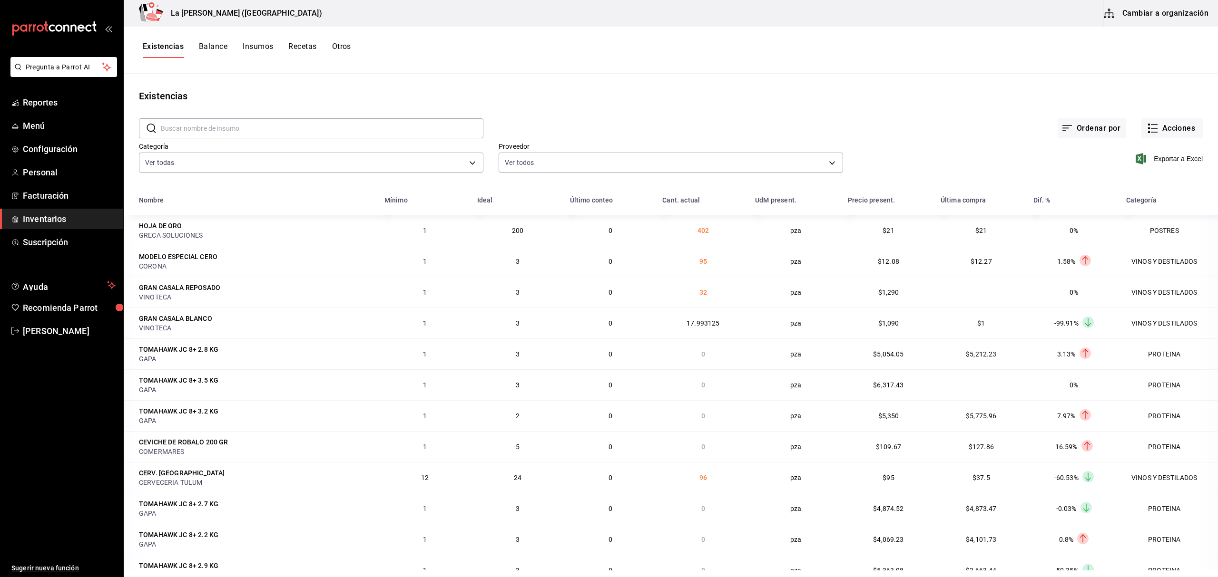
click at [784, 68] on div "Existencias Balance Insumos Recetas Otros" at bounding box center [671, 50] width 1094 height 47
click at [56, 218] on span "Inventarios" at bounding box center [69, 219] width 93 height 13
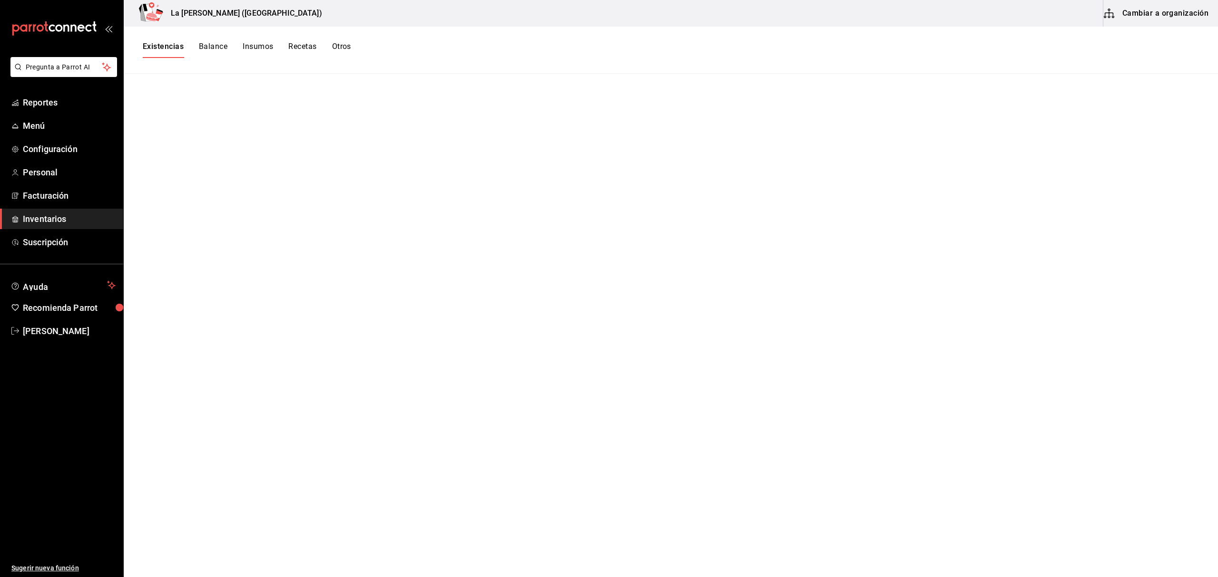
click at [57, 217] on span "Inventarios" at bounding box center [69, 219] width 93 height 13
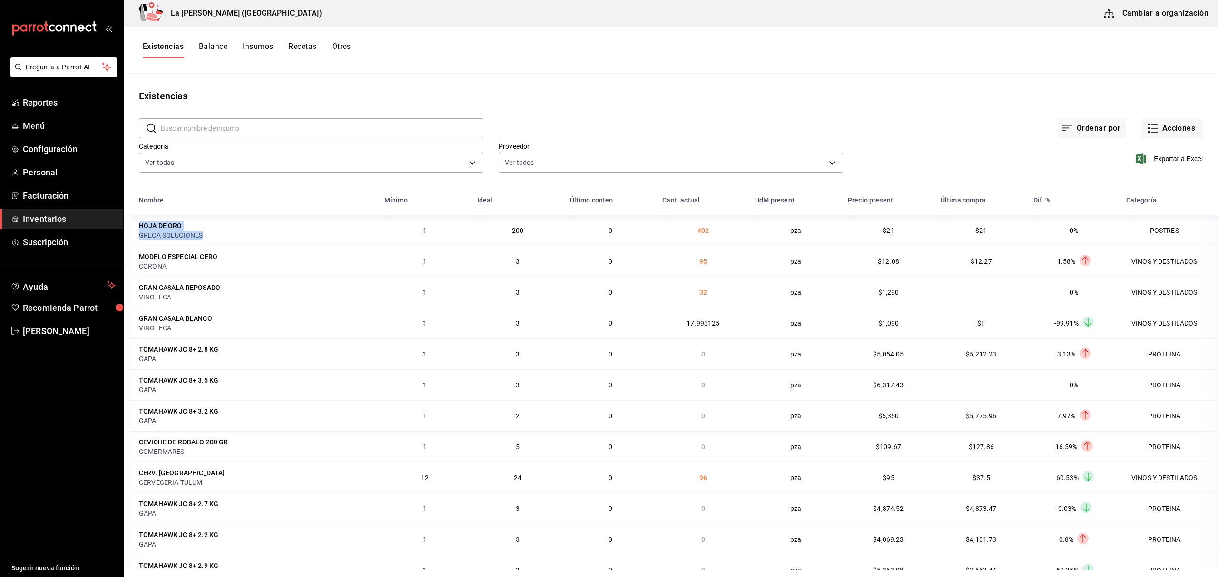
drag, startPoint x: 136, startPoint y: 229, endPoint x: 212, endPoint y: 236, distance: 76.5
click at [212, 236] on td "HOJA DE ORO GRECA SOLUCIONES" at bounding box center [251, 230] width 255 height 30
click at [360, 75] on main "Existencias ​ ​ Ordenar por Acciones Categoría Ver todas be0ce7a6-2660-4f84-b74…" at bounding box center [671, 322] width 1094 height 497
click at [63, 217] on span "Inventarios" at bounding box center [69, 219] width 93 height 13
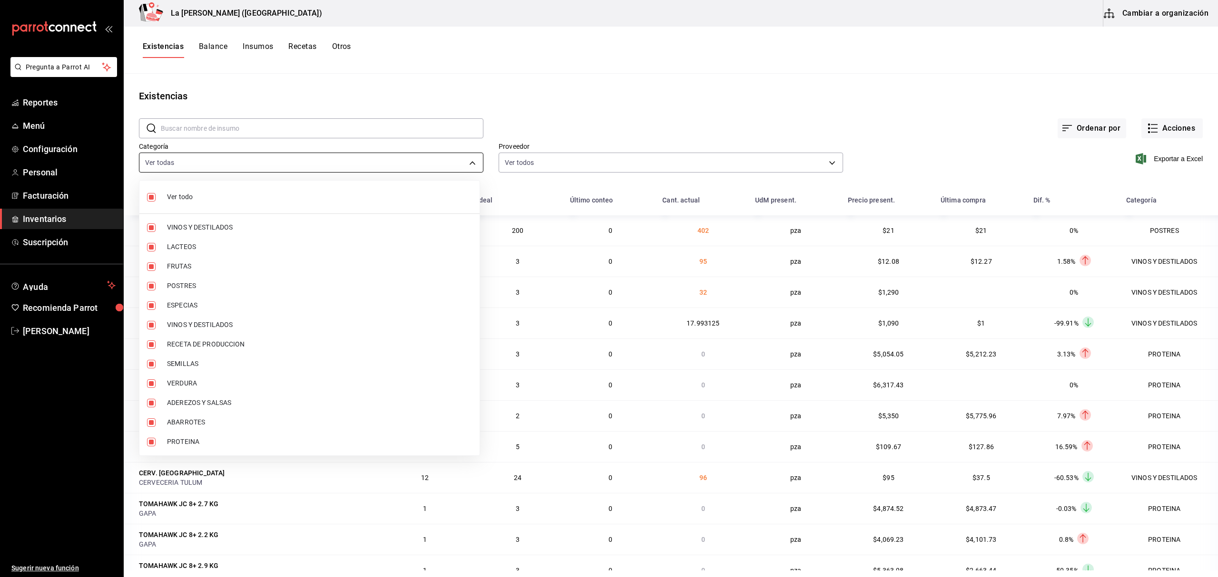
click at [212, 163] on body "Pregunta a Parrot AI Reportes Menú Configuración Personal Facturación Inventari…" at bounding box center [609, 285] width 1218 height 571
click at [173, 197] on span "Ver todo" at bounding box center [319, 197] width 305 height 10
checkbox input "false"
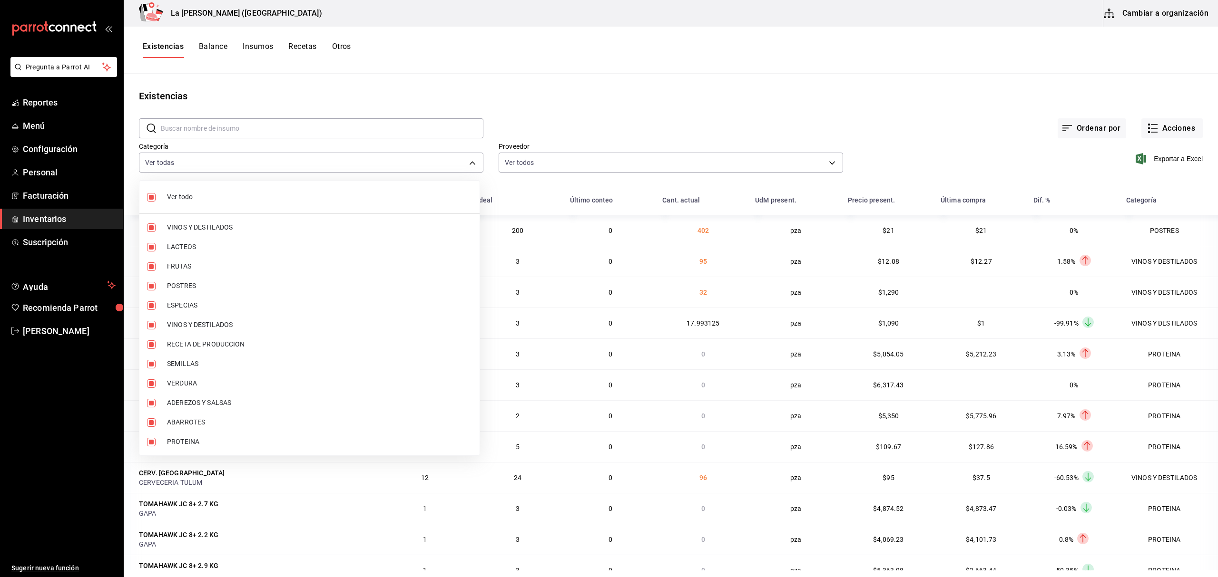
checkbox input "false"
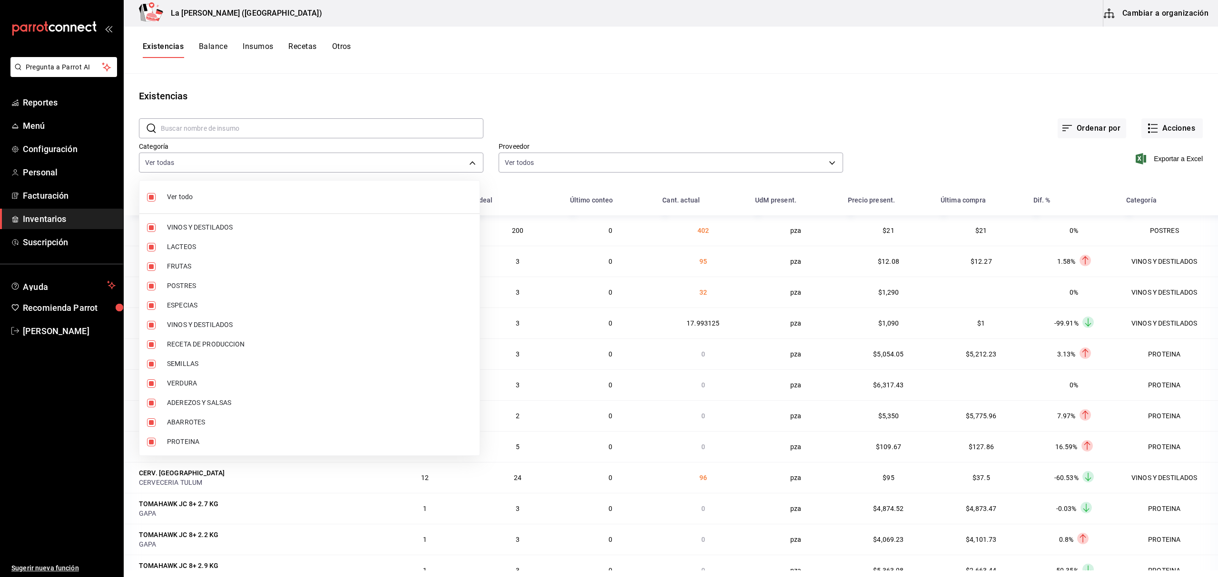
checkbox input "false"
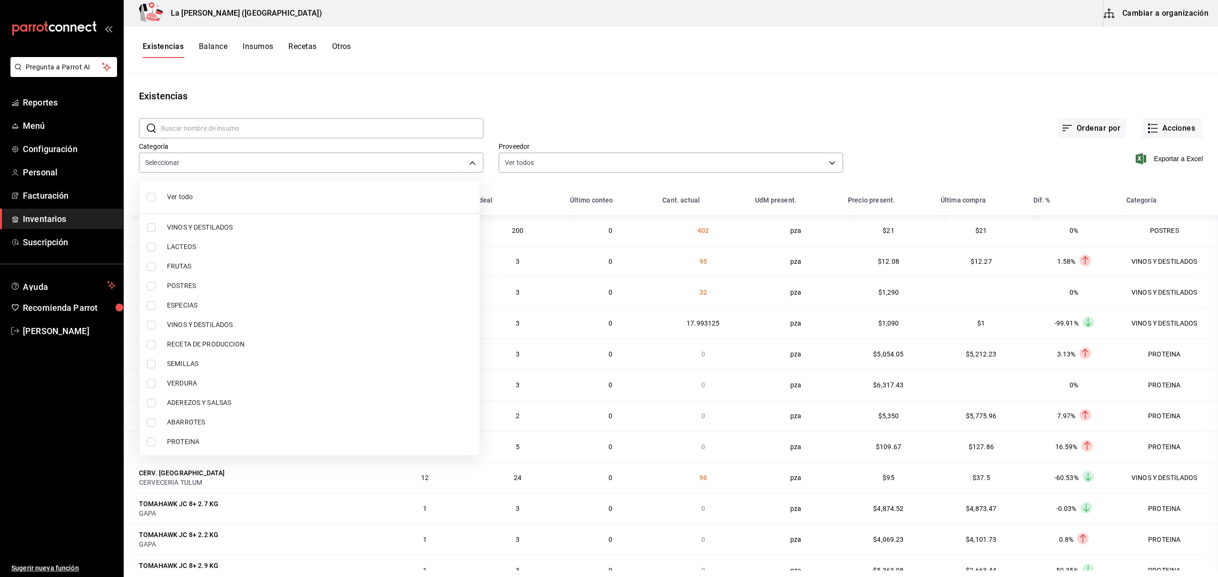
click at [152, 290] on input "checkbox" at bounding box center [151, 286] width 9 height 9
checkbox input "true"
type input "300b8f87-2b59-439f-b980-3e97300322fa"
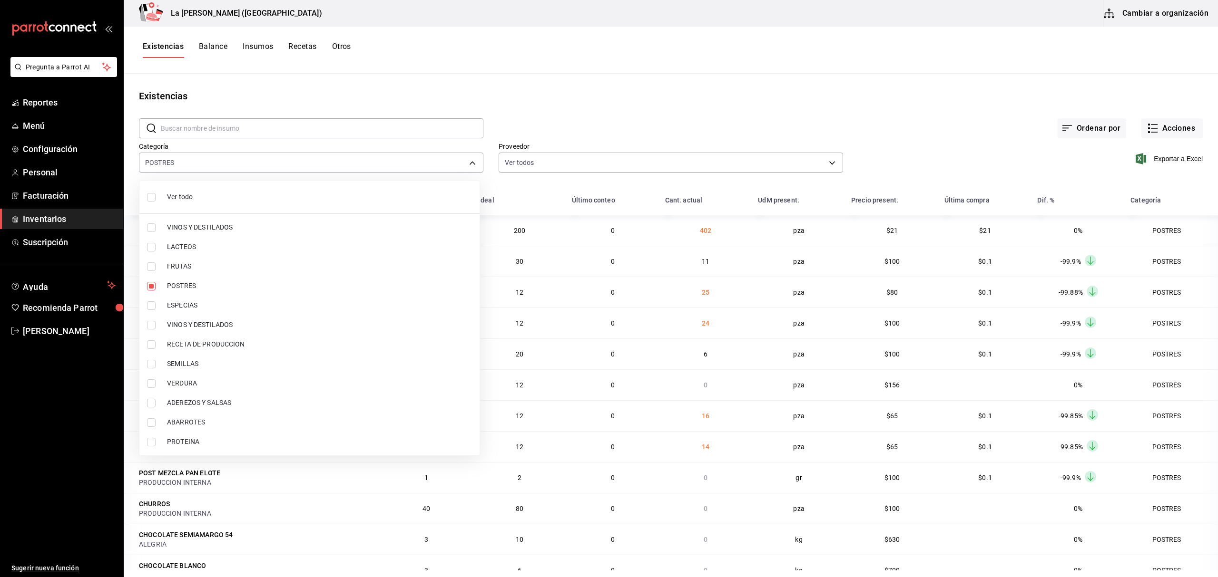
click at [154, 444] on input "checkbox" at bounding box center [151, 442] width 9 height 9
checkbox input "true"
type input "300b8f87-2b59-439f-b980-3e97300322fa,89020659-a685-42c8-84d5-b1543ef933a3"
click at [483, 71] on div at bounding box center [609, 288] width 1218 height 577
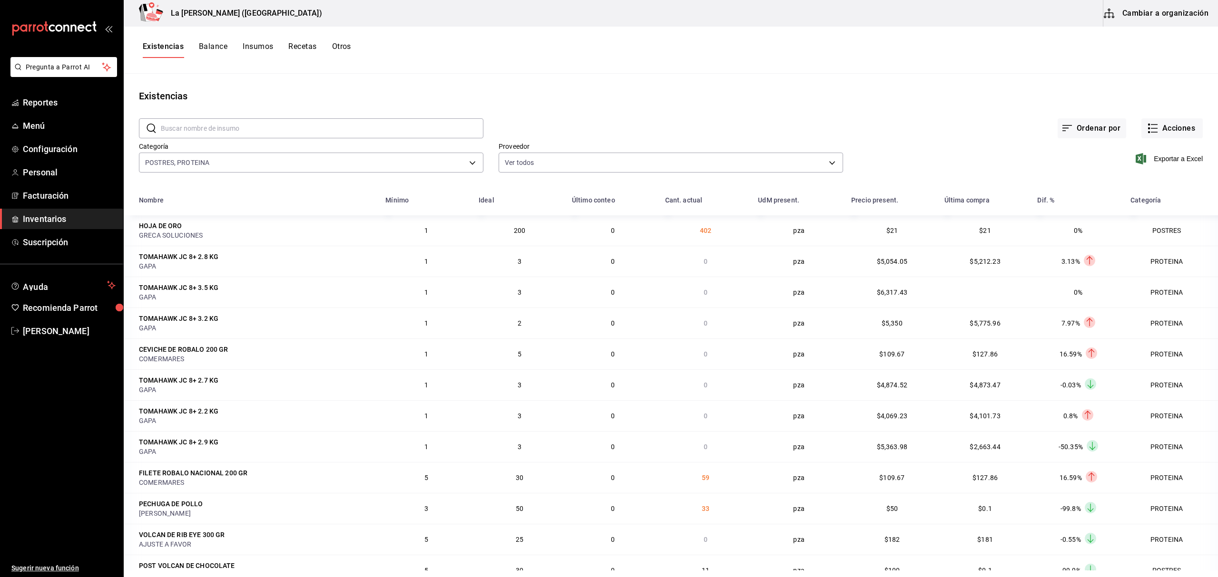
click at [52, 223] on span "Inventarios" at bounding box center [69, 219] width 93 height 13
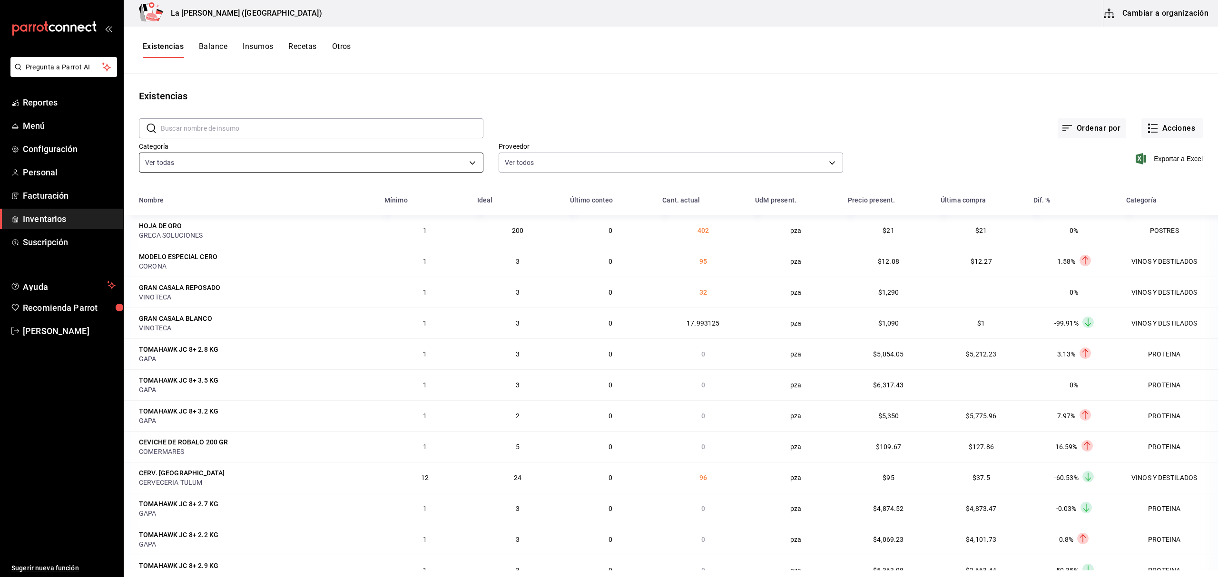
click at [173, 167] on body "Pregunta a Parrot AI Reportes Menú Configuración Personal Facturación Inventari…" at bounding box center [609, 285] width 1218 height 571
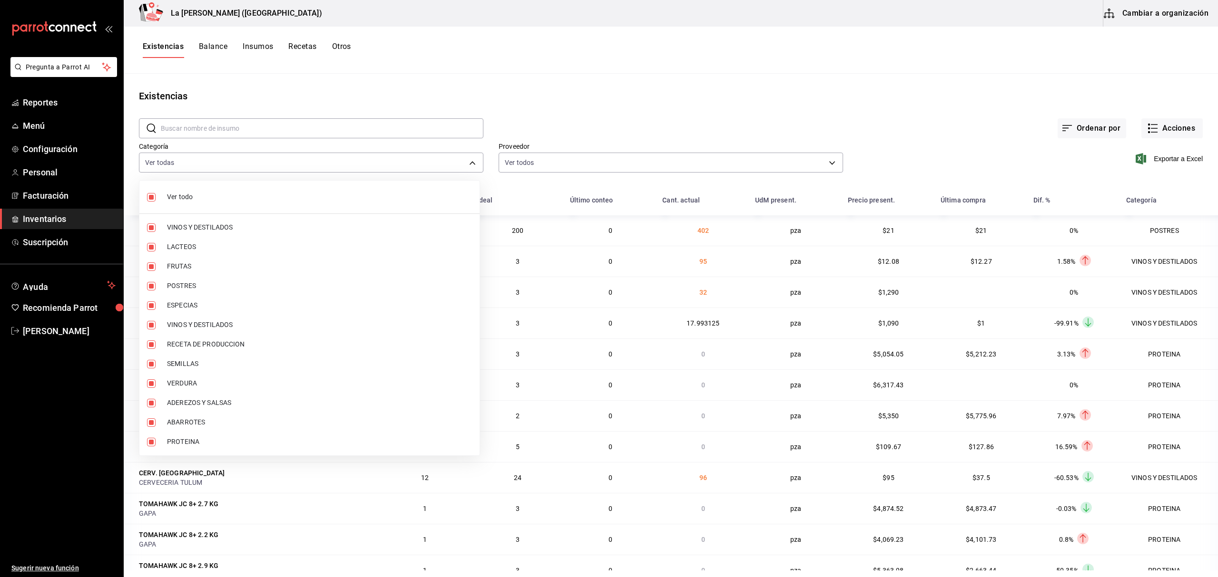
click at [148, 201] on input "checkbox" at bounding box center [151, 197] width 9 height 9
checkbox input "false"
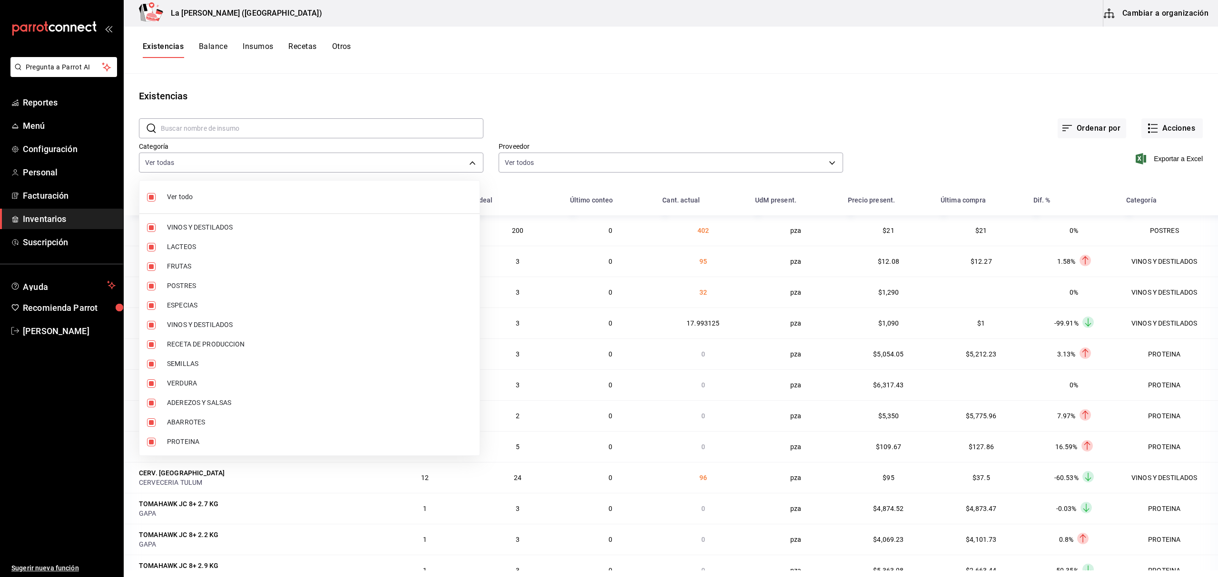
checkbox input "false"
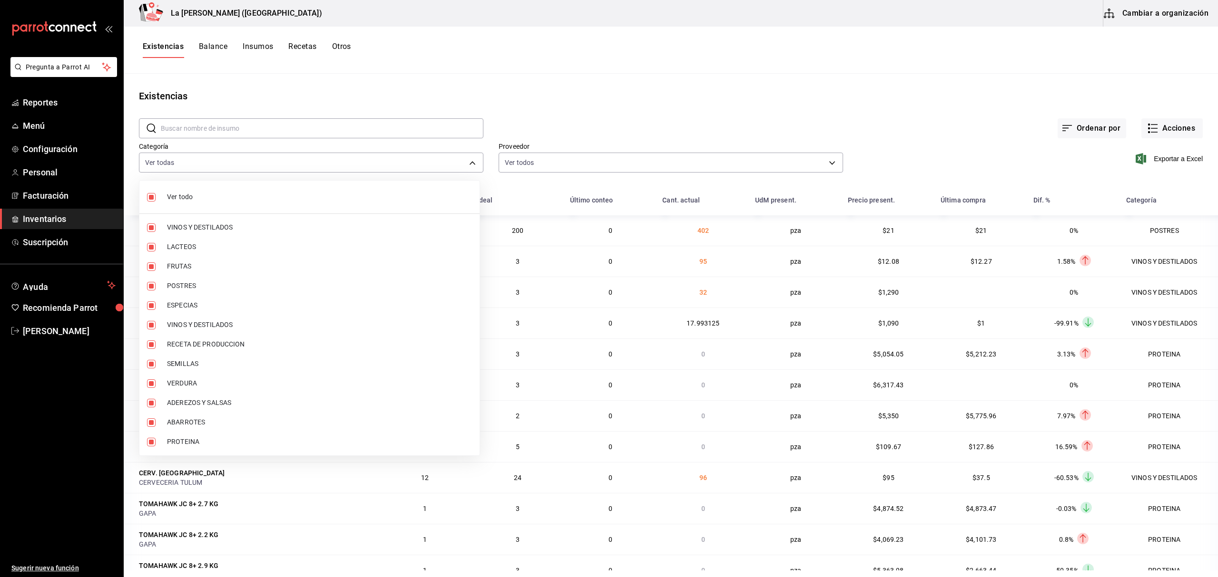
checkbox input "false"
click at [205, 164] on div at bounding box center [609, 288] width 1218 height 577
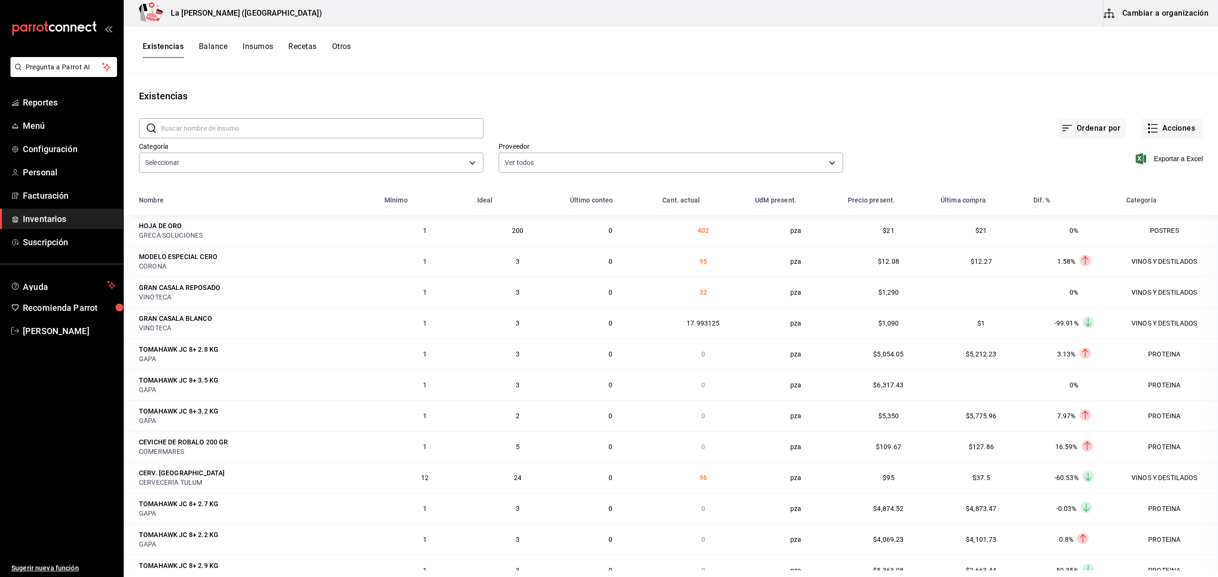
click at [205, 164] on body "Pregunta a Parrot AI Reportes Menú Configuración Personal Facturación Inventari…" at bounding box center [609, 285] width 1218 height 571
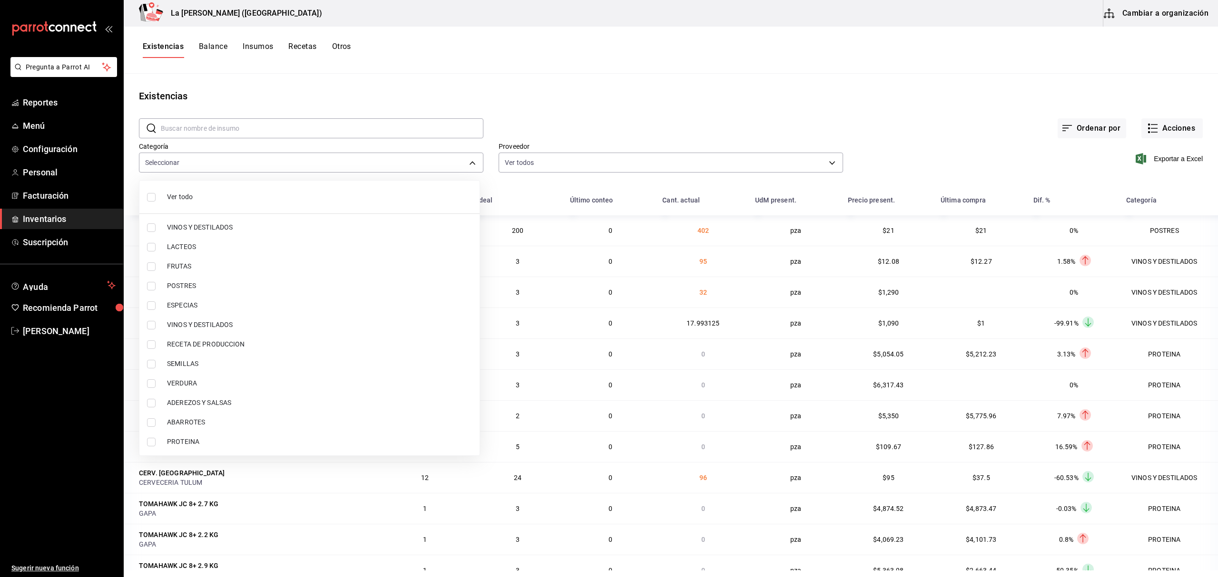
click at [156, 202] on li "Ver todo" at bounding box center [309, 197] width 340 height 25
type input "be0ce7a6-2660-4f84-b744-857dbbbd8cf4,a36e3bca-10a6-43db-a253-e8528f4586c4,75fe1…"
checkbox input "true"
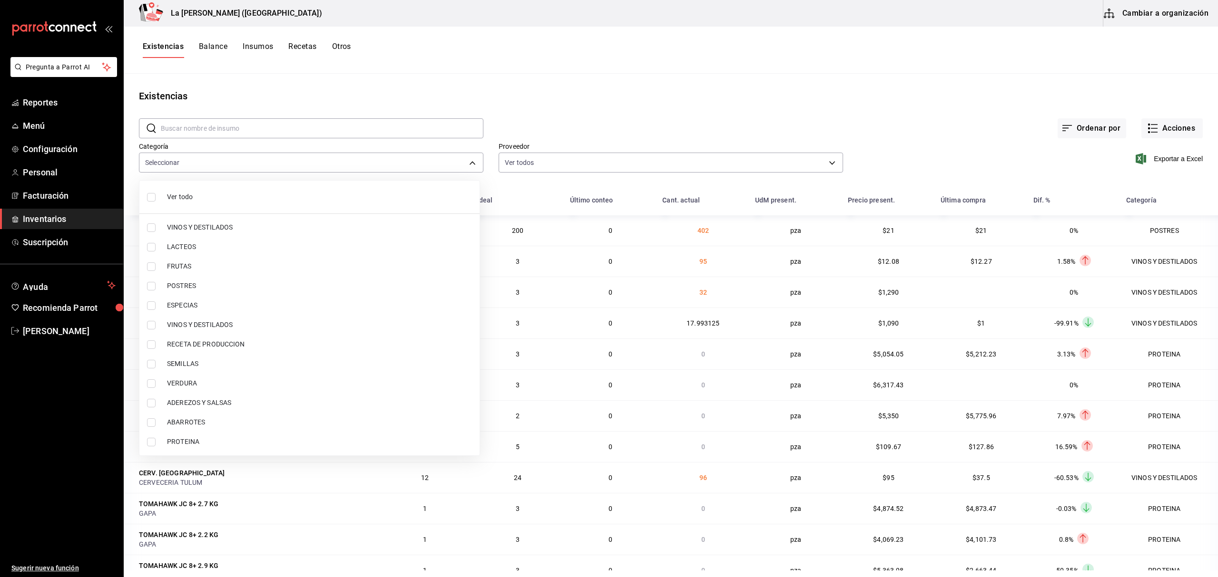
checkbox input "true"
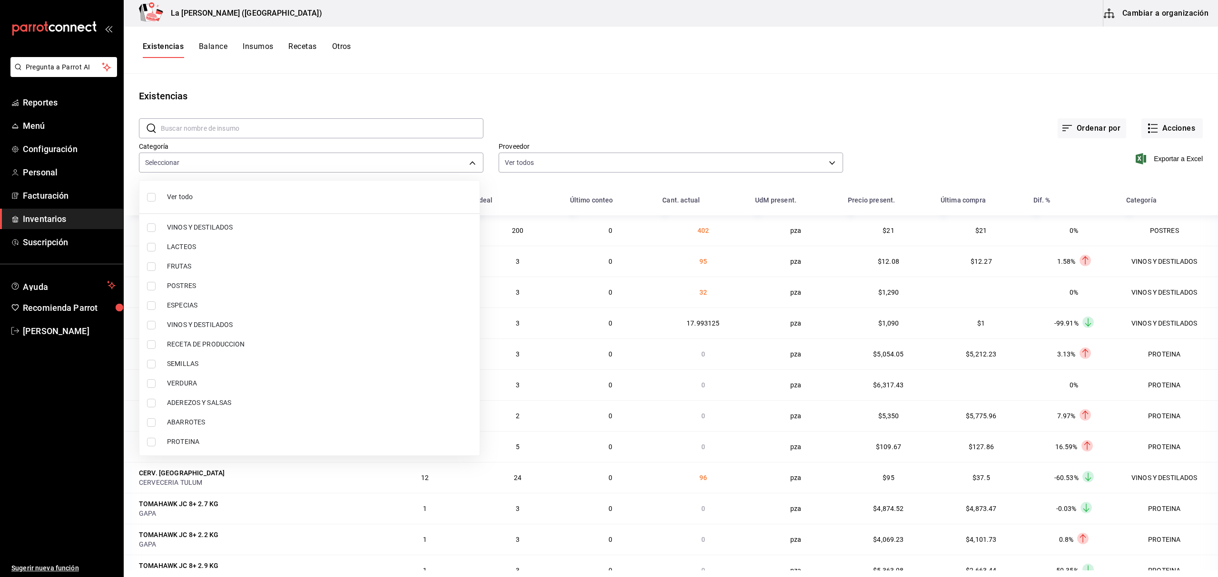
checkbox input "true"
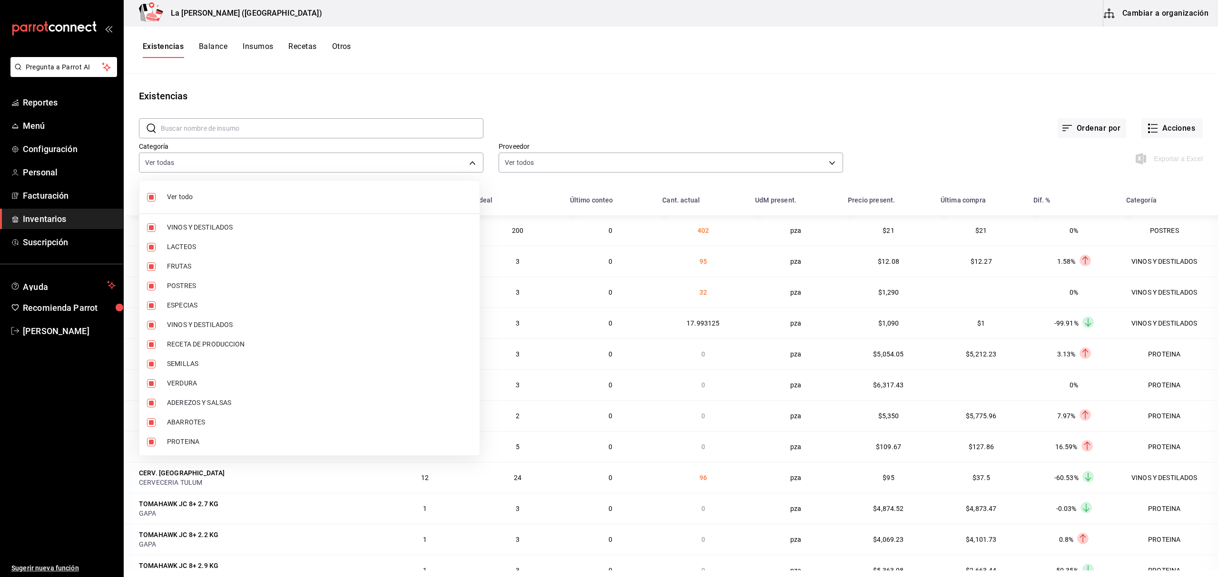
click at [378, 55] on div at bounding box center [609, 288] width 1218 height 577
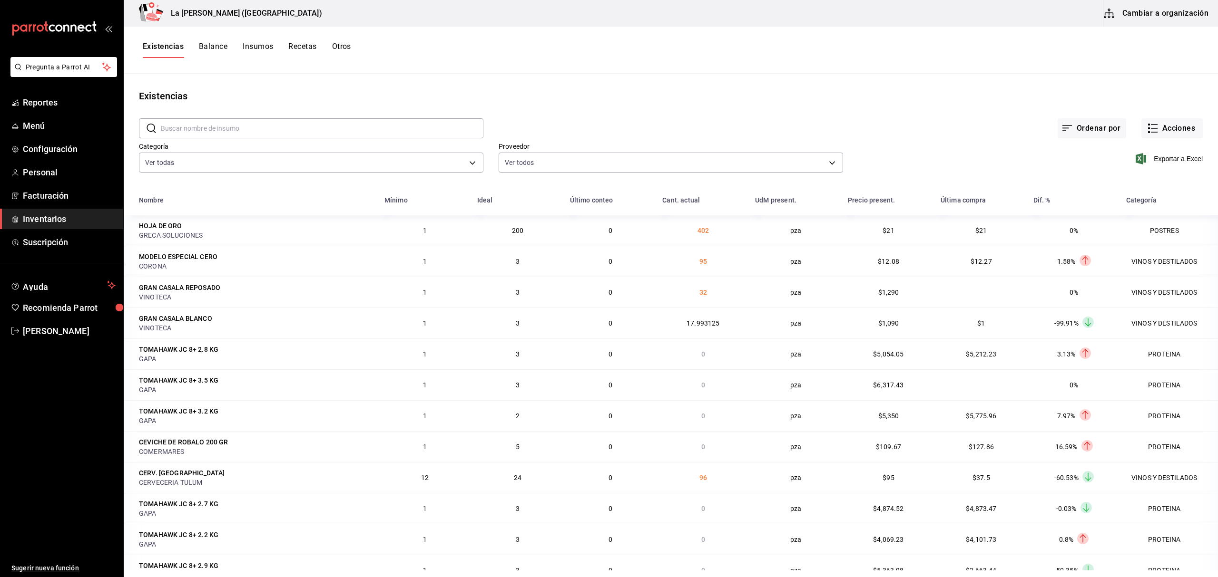
click at [46, 222] on span "Inventarios" at bounding box center [69, 219] width 93 height 13
